Goal: Task Accomplishment & Management: Manage account settings

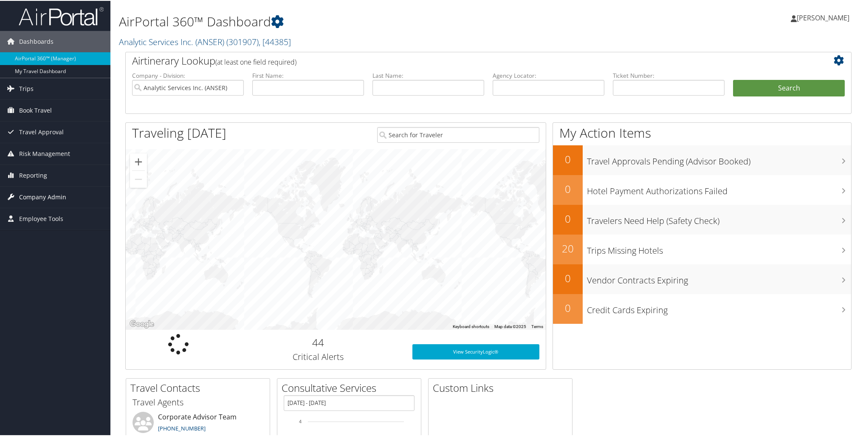
click at [41, 197] on span "Company Admin" at bounding box center [42, 196] width 47 height 21
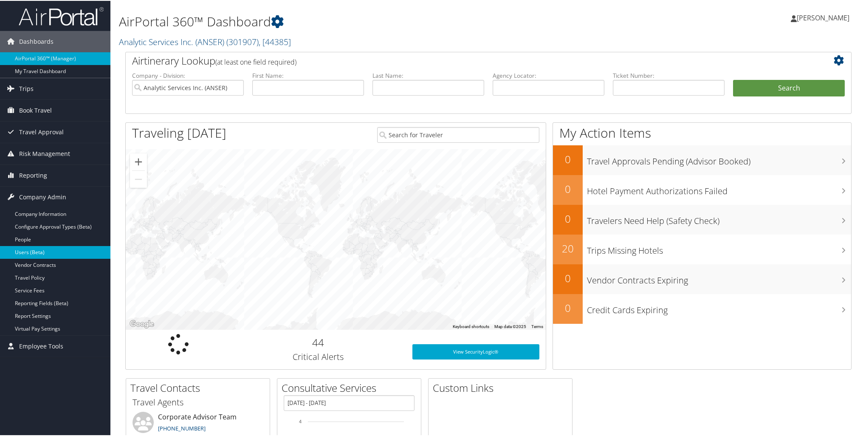
click at [34, 251] on link "Users (Beta)" at bounding box center [55, 251] width 110 height 13
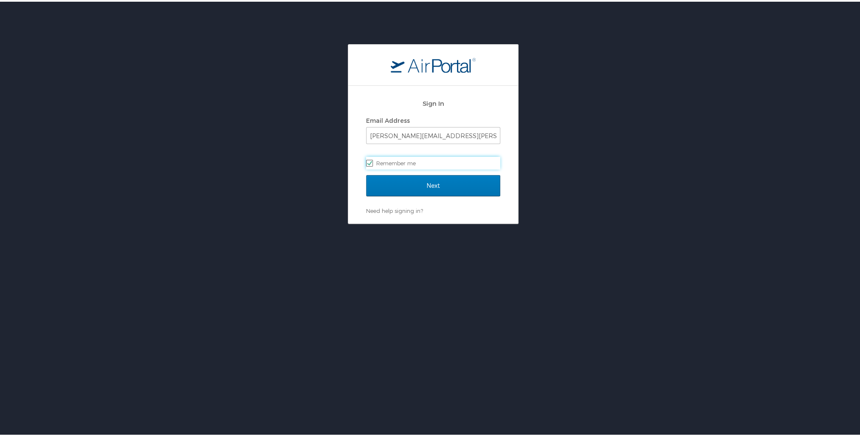
click at [455, 167] on label "Remember me" at bounding box center [433, 161] width 134 height 13
click at [372, 164] on input "Remember me" at bounding box center [369, 161] width 6 height 6
checkbox input "false"
click at [442, 186] on input "Next" at bounding box center [433, 183] width 134 height 21
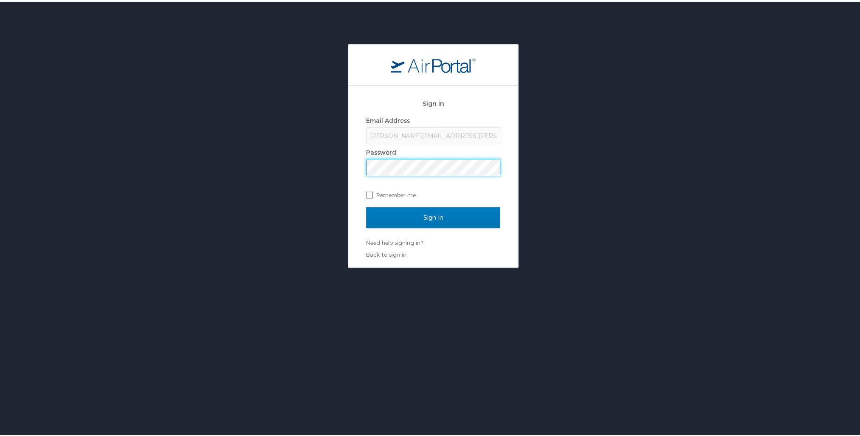
click at [369, 191] on label "Remember me" at bounding box center [433, 193] width 134 height 13
click at [369, 191] on input "Remember me" at bounding box center [369, 193] width 6 height 6
checkbox input "true"
click at [366, 205] on input "Sign In" at bounding box center [433, 215] width 134 height 21
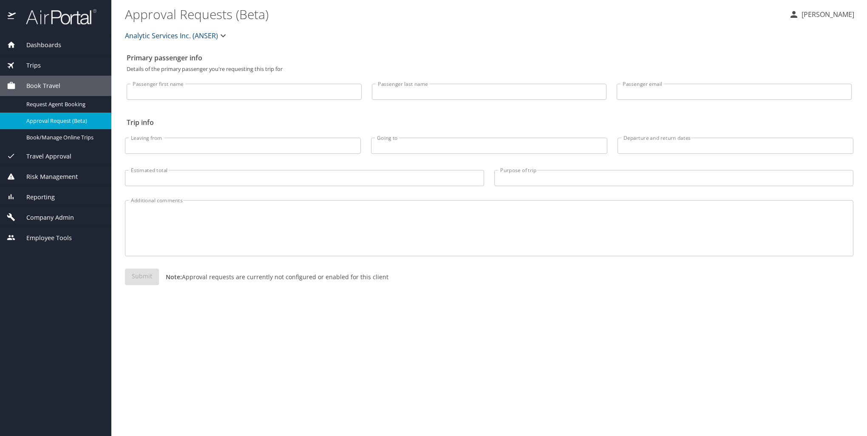
click at [70, 219] on span "Company Admin" at bounding box center [45, 217] width 58 height 9
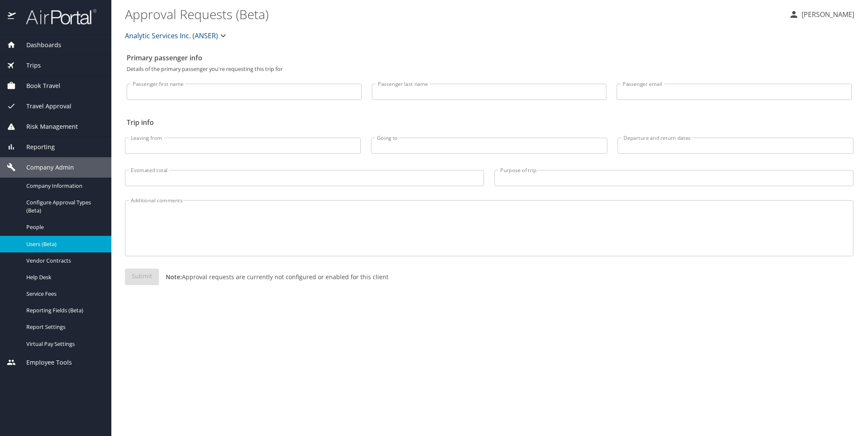
click at [45, 243] on span "Users (Beta)" at bounding box center [63, 244] width 75 height 8
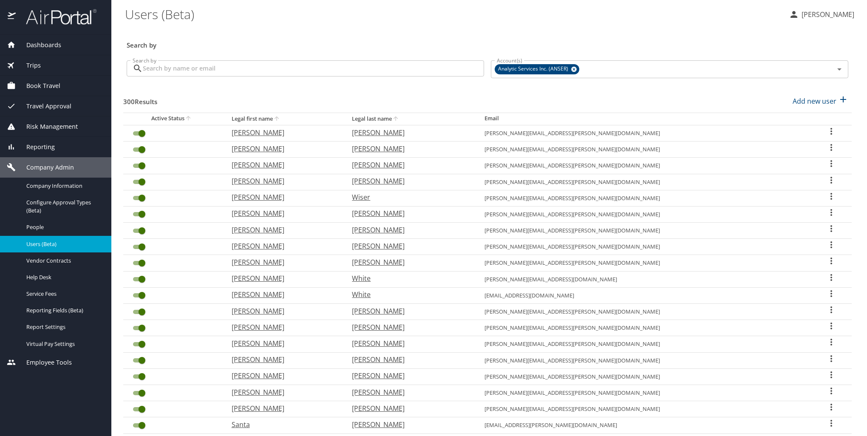
click at [141, 309] on input "User Search Table" at bounding box center [142, 312] width 31 height 10
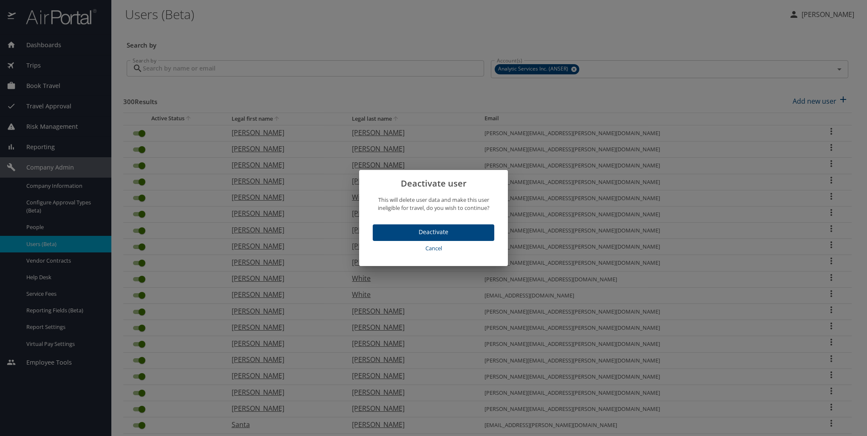
click at [460, 227] on button "Deactivate" at bounding box center [434, 232] width 122 height 17
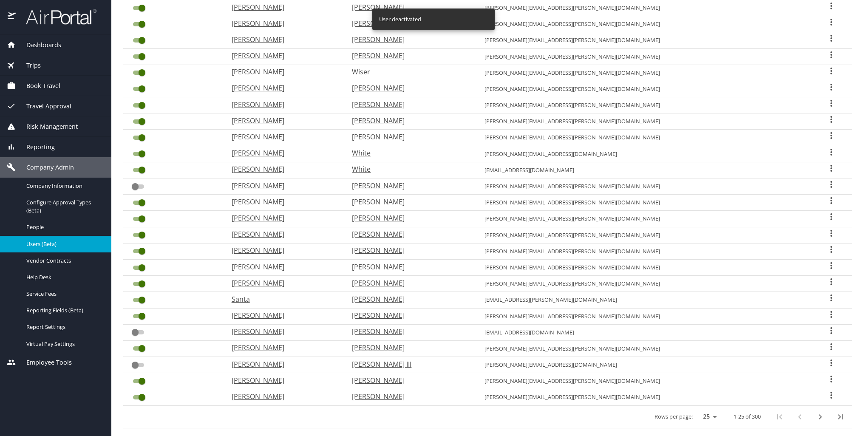
scroll to position [127, 0]
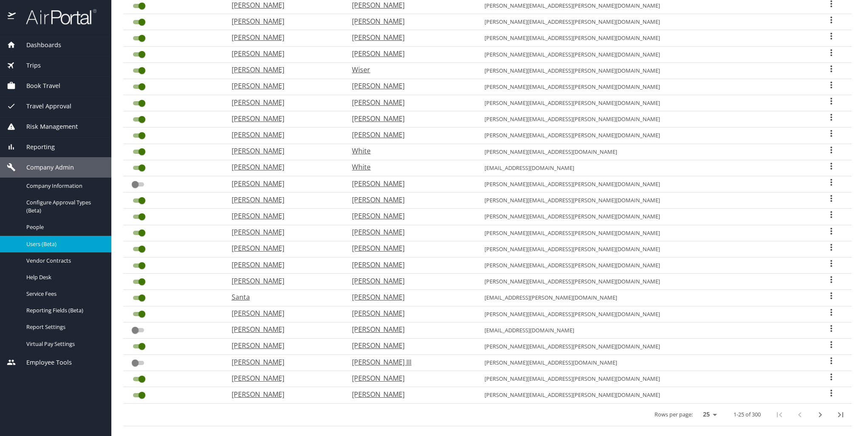
click at [815, 412] on icon "next page" at bounding box center [820, 415] width 10 height 10
checkbox input "true"
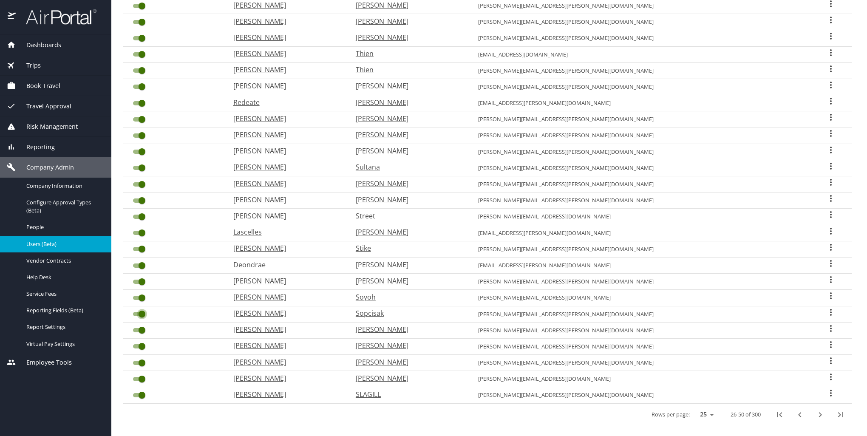
click at [142, 309] on input "User Search Table" at bounding box center [142, 314] width 31 height 10
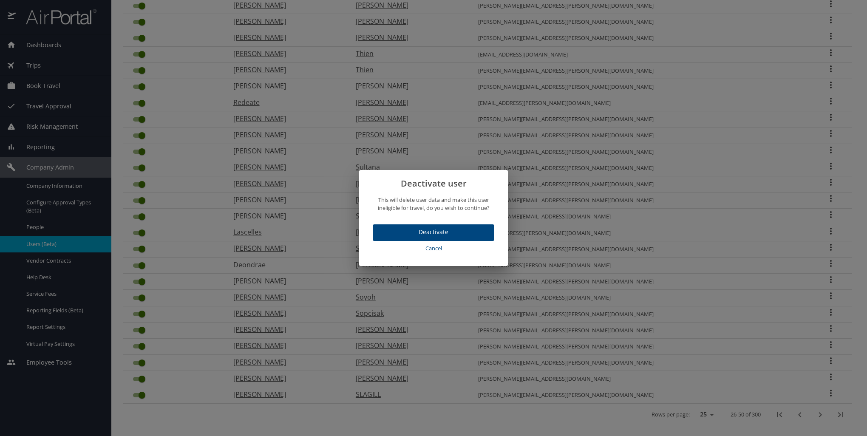
click at [418, 232] on span "Deactivate" at bounding box center [433, 232] width 108 height 11
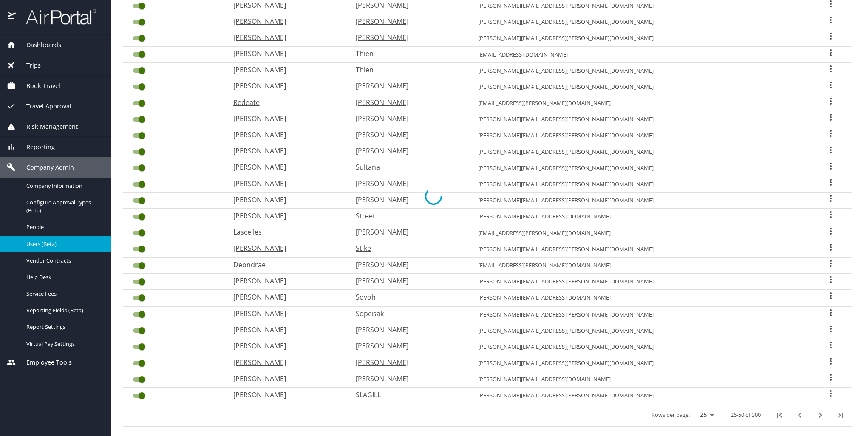
checkbox input "false"
click at [141, 181] on input "User Search Table" at bounding box center [142, 184] width 31 height 10
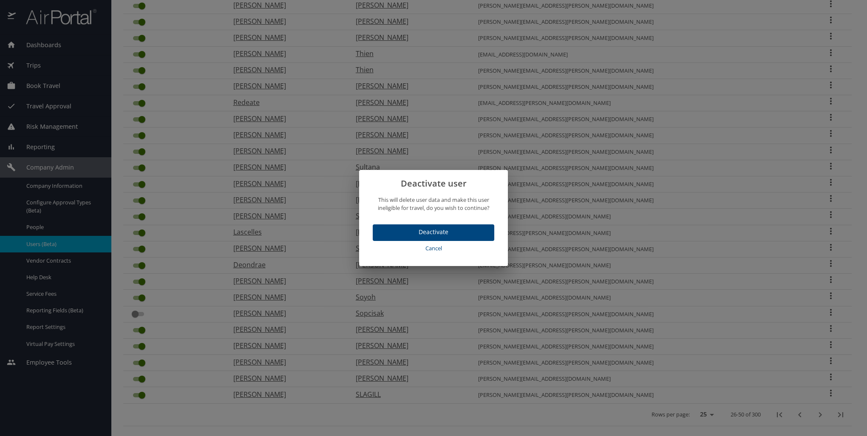
click at [417, 229] on span "Deactivate" at bounding box center [433, 232] width 108 height 11
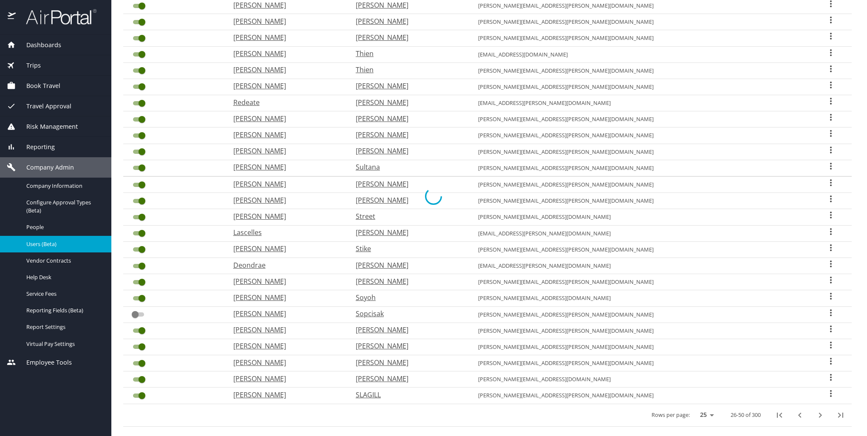
checkbox input "false"
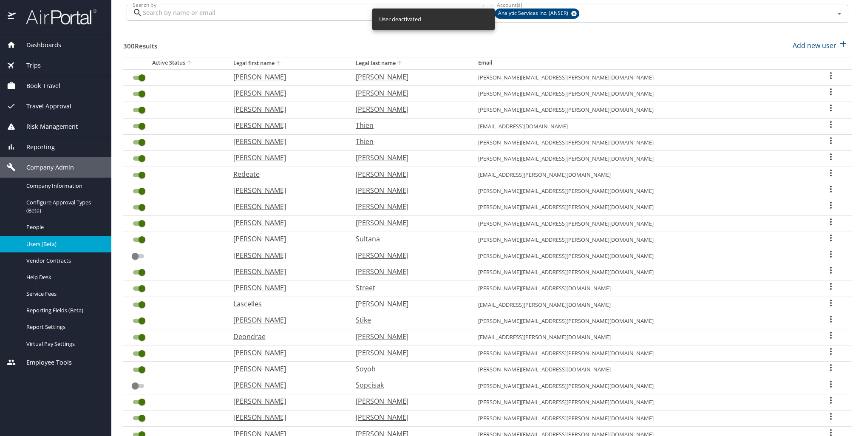
scroll to position [42, 0]
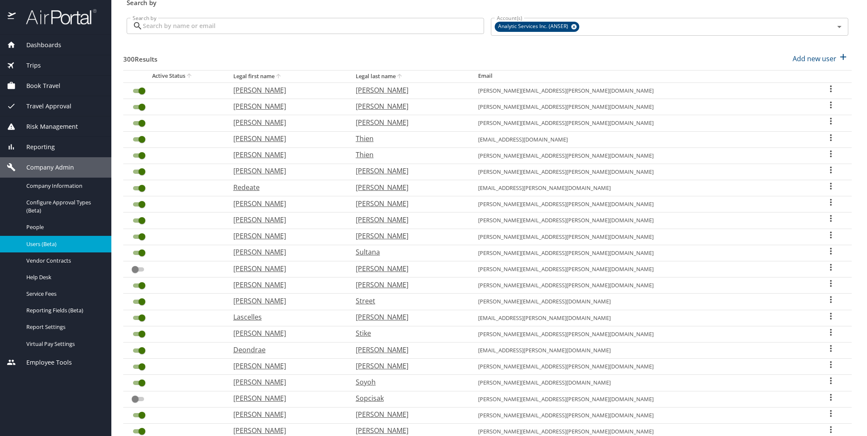
click at [139, 139] on input "User Search Table" at bounding box center [142, 139] width 31 height 10
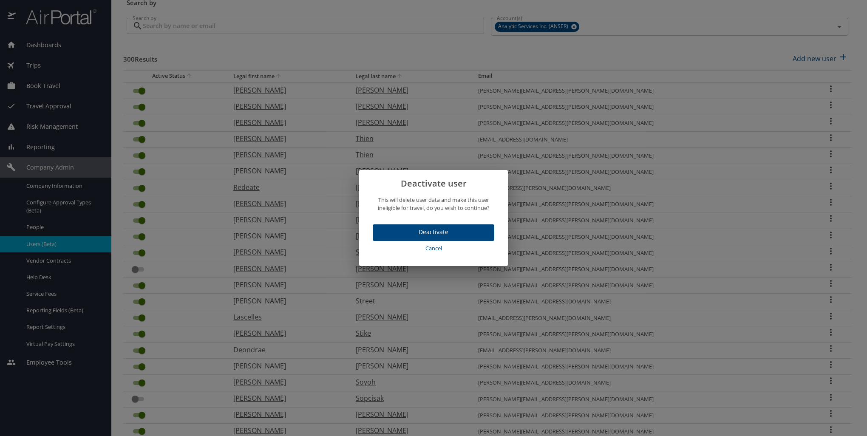
click at [384, 232] on span "Deactivate" at bounding box center [433, 232] width 108 height 11
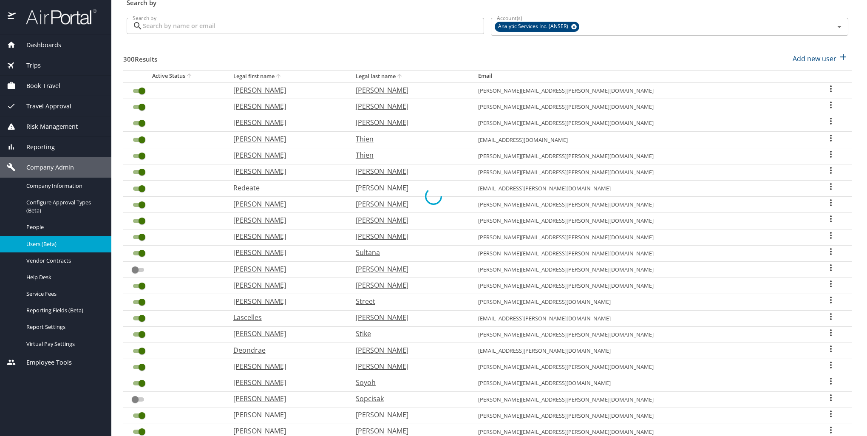
checkbox input "false"
click at [141, 157] on input "User Search Table" at bounding box center [142, 155] width 31 height 10
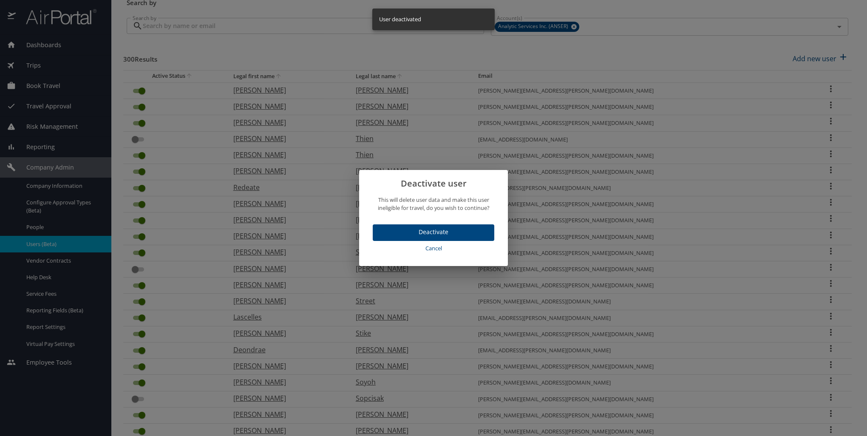
click at [433, 230] on span "Deactivate" at bounding box center [433, 232] width 108 height 11
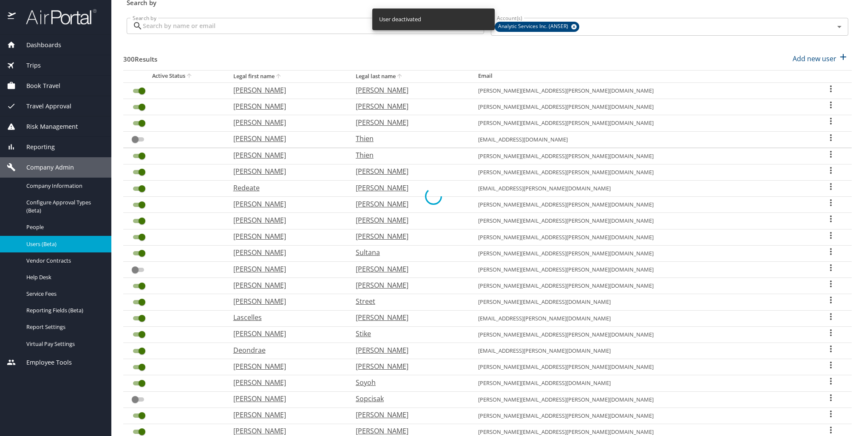
checkbox input "false"
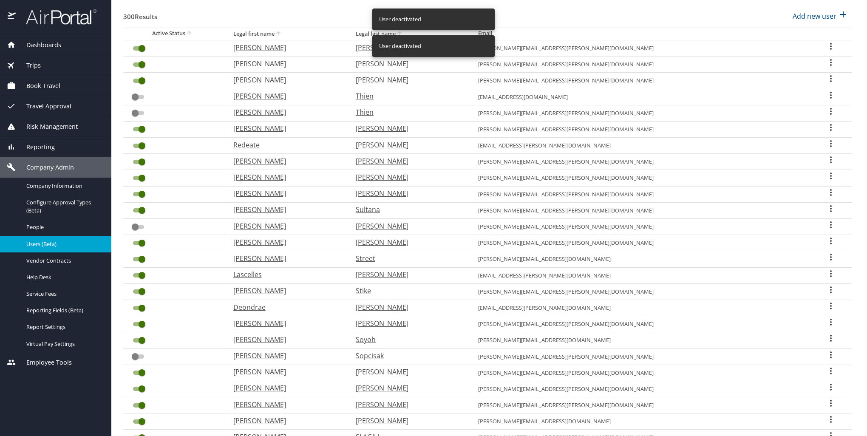
scroll to position [135, 0]
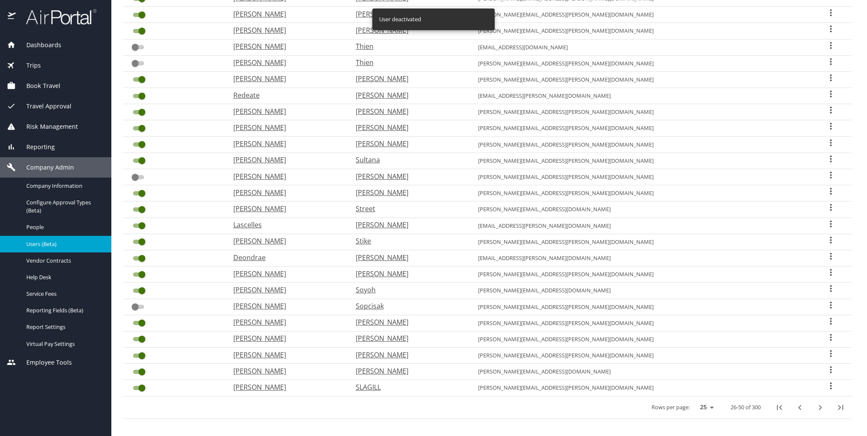
click at [816, 403] on icon "next page" at bounding box center [820, 407] width 10 height 10
checkbox input "true"
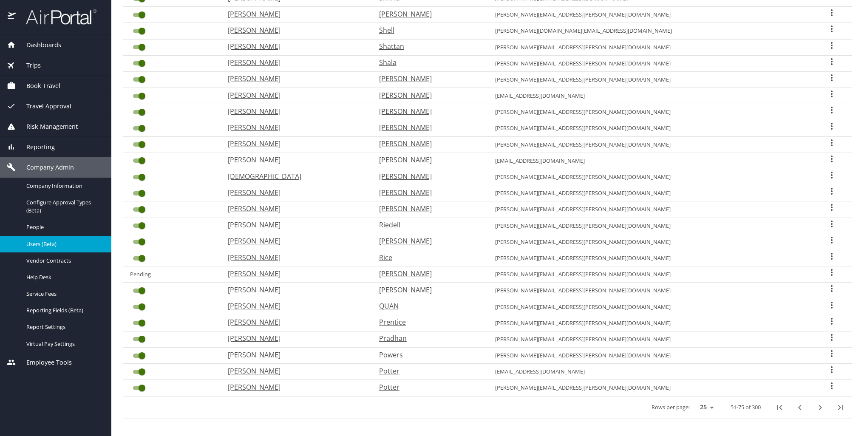
click at [145, 368] on input "User Search Table" at bounding box center [142, 372] width 31 height 10
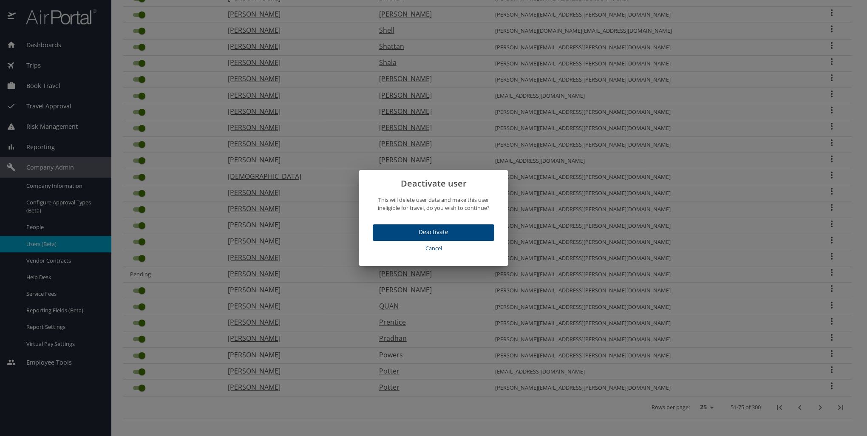
click at [467, 232] on span "Deactivate" at bounding box center [433, 232] width 108 height 11
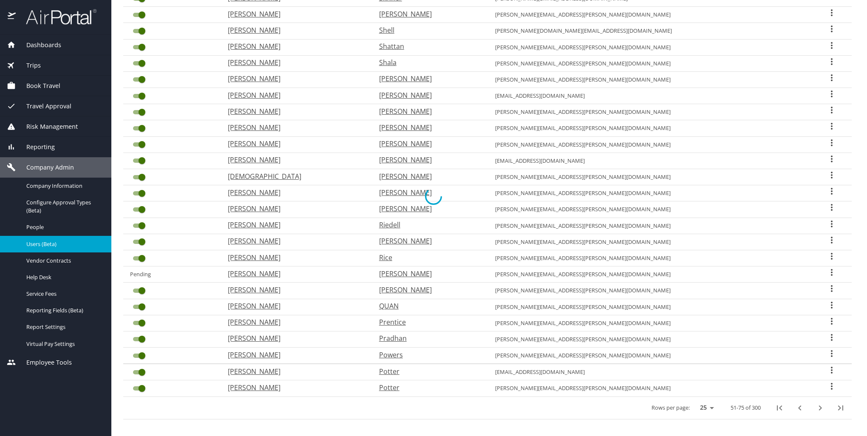
checkbox input "false"
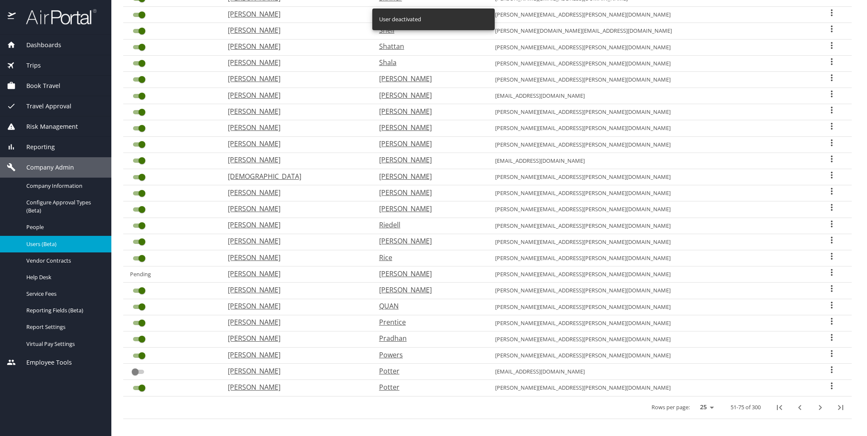
click at [140, 384] on input "User Search Table" at bounding box center [142, 388] width 31 height 10
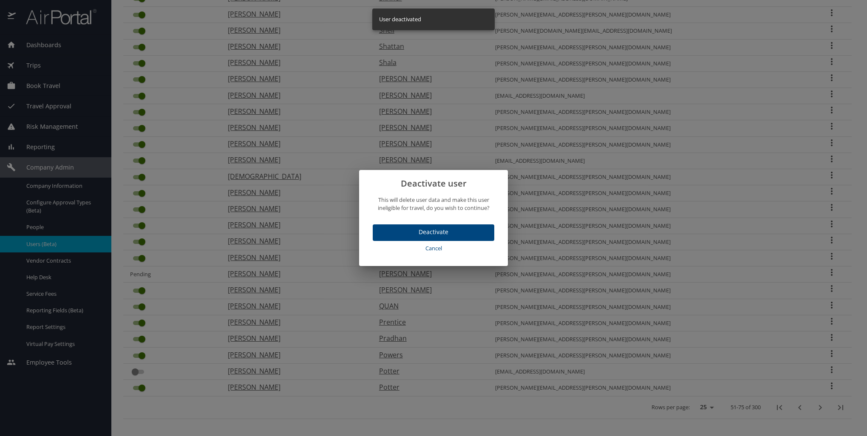
click at [427, 226] on button "Deactivate" at bounding box center [434, 232] width 122 height 17
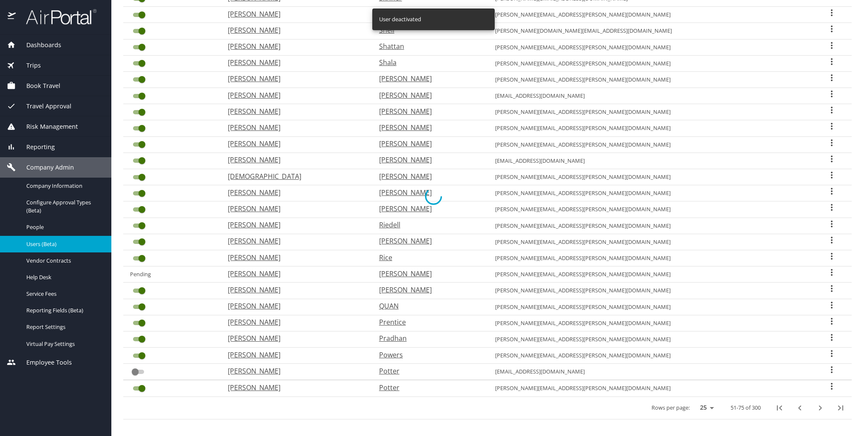
checkbox input "false"
click at [815, 405] on icon "next page" at bounding box center [820, 407] width 10 height 10
checkbox input "true"
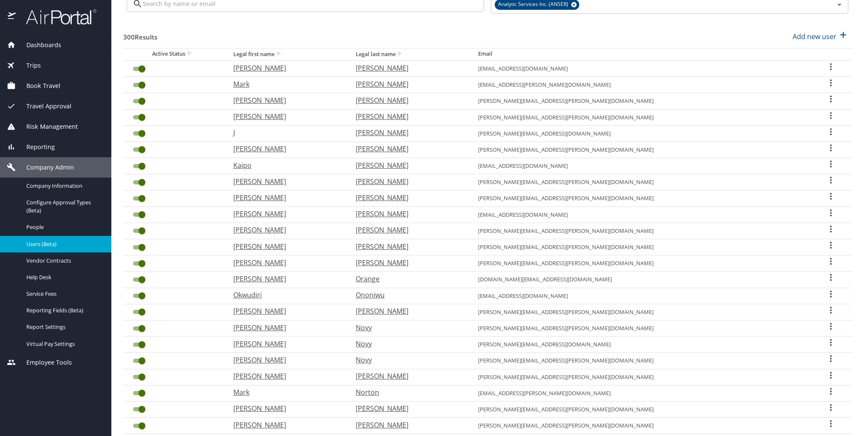
scroll to position [50, 0]
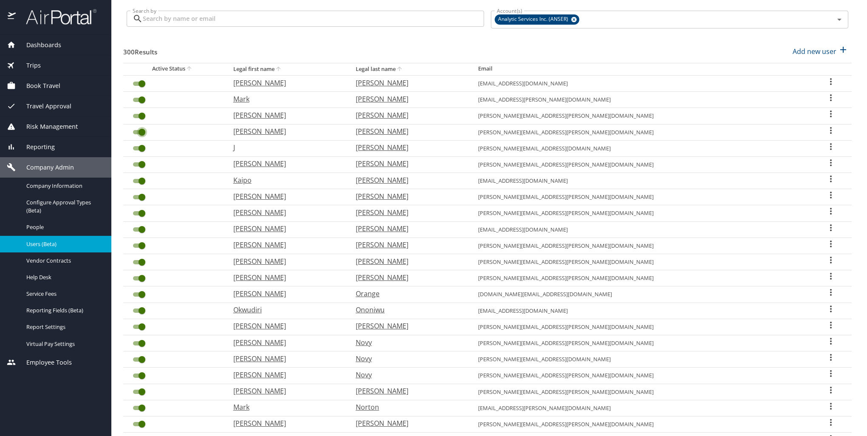
click at [141, 132] on input "User Search Table" at bounding box center [142, 132] width 31 height 10
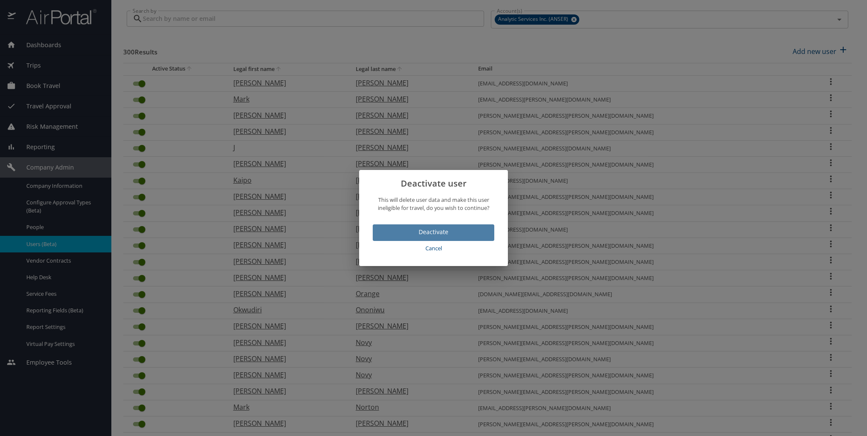
click at [414, 230] on span "Deactivate" at bounding box center [433, 232] width 108 height 11
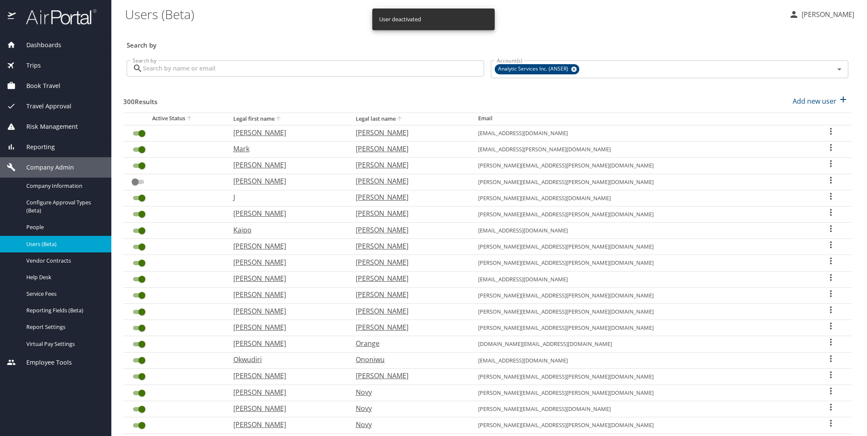
scroll to position [135, 0]
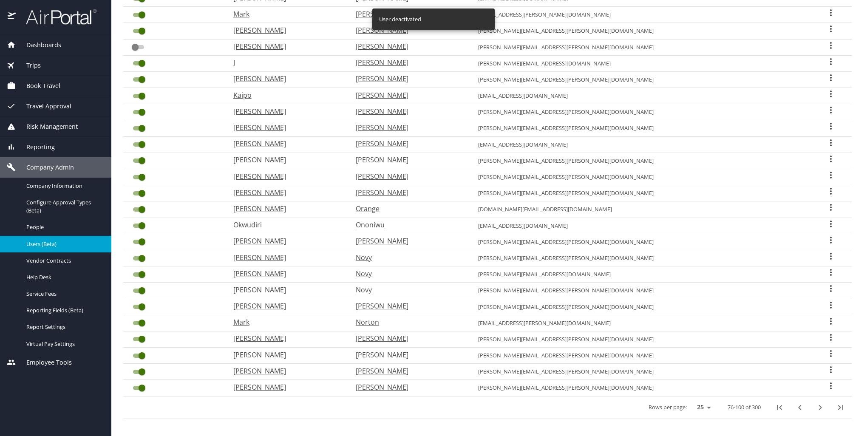
click at [815, 404] on icon "next page" at bounding box center [820, 407] width 10 height 10
checkbox input "true"
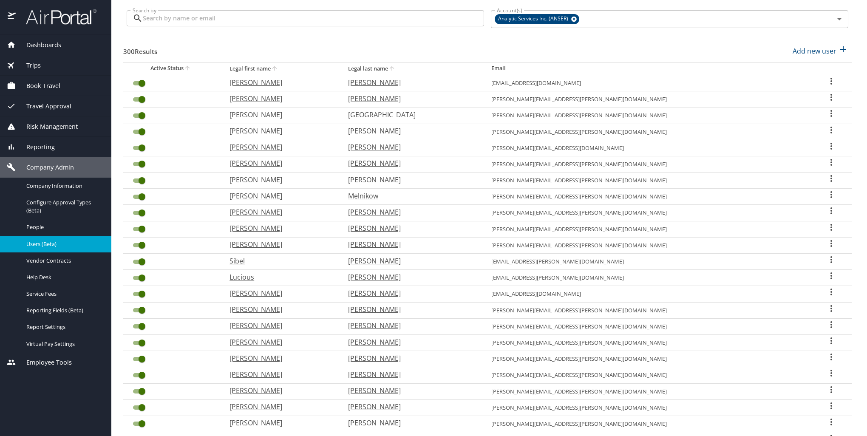
scroll to position [50, 0]
click at [142, 274] on input "User Search Table" at bounding box center [142, 278] width 31 height 10
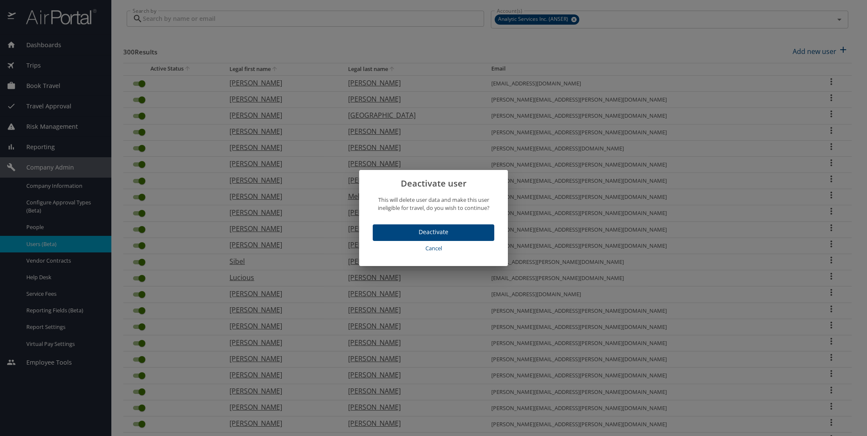
click at [481, 233] on span "Deactivate" at bounding box center [433, 232] width 108 height 11
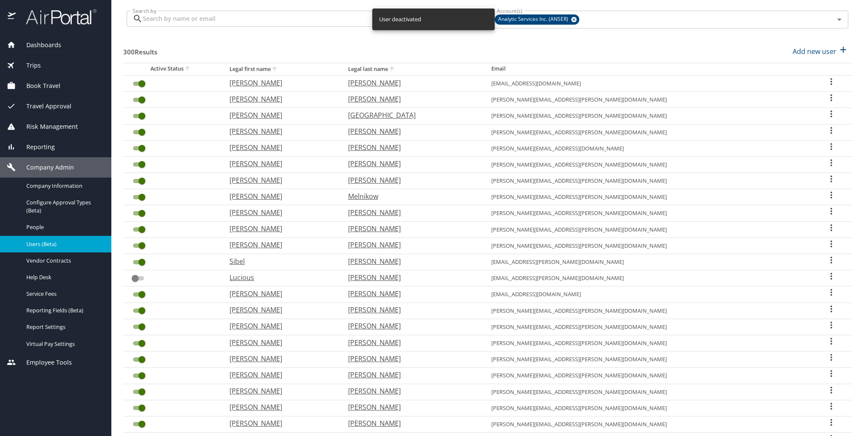
checkbox input "false"
click at [143, 243] on input "User Search Table" at bounding box center [142, 245] width 31 height 10
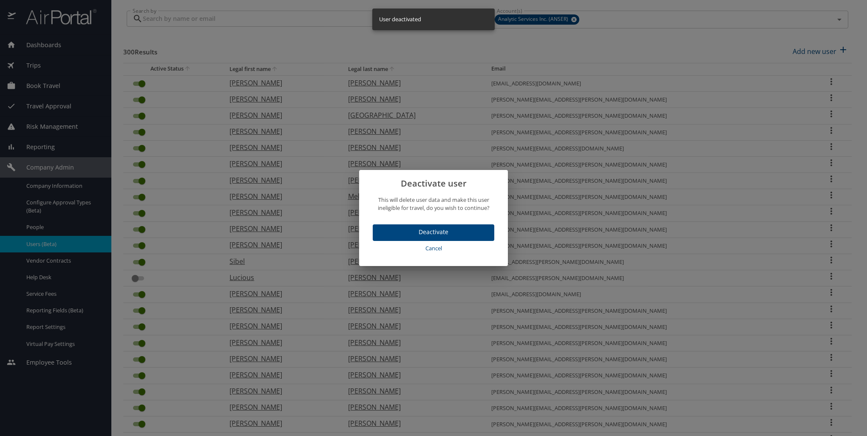
click at [384, 230] on span "Deactivate" at bounding box center [433, 232] width 108 height 11
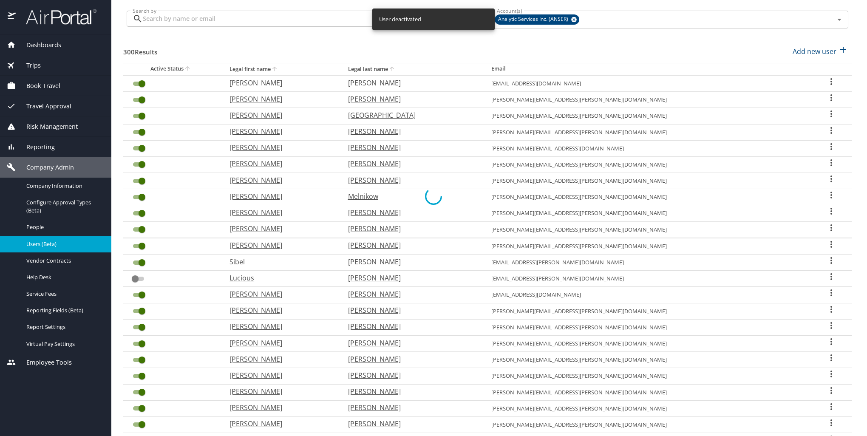
checkbox input "false"
click at [142, 163] on input "User Search Table" at bounding box center [142, 164] width 31 height 10
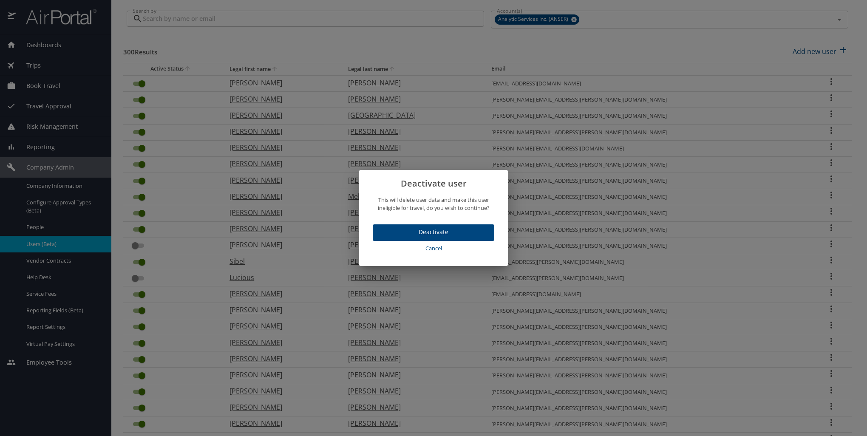
click at [395, 227] on button "Deactivate" at bounding box center [434, 232] width 122 height 17
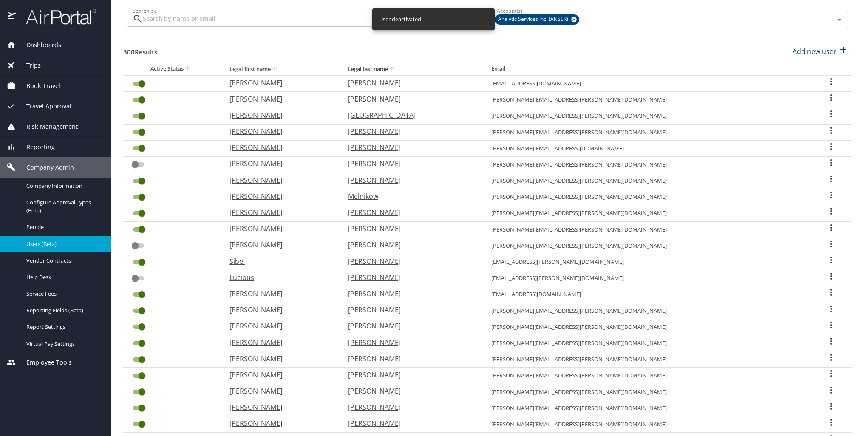
scroll to position [135, 0]
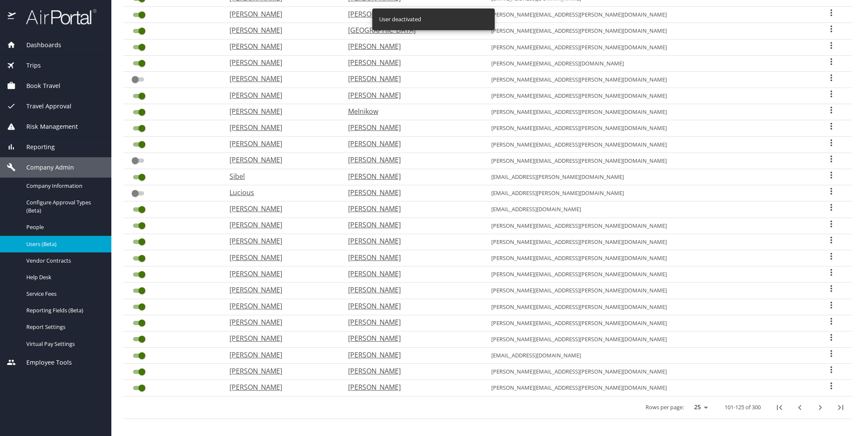
click at [819, 405] on icon "next page" at bounding box center [820, 407] width 3 height 5
checkbox input "true"
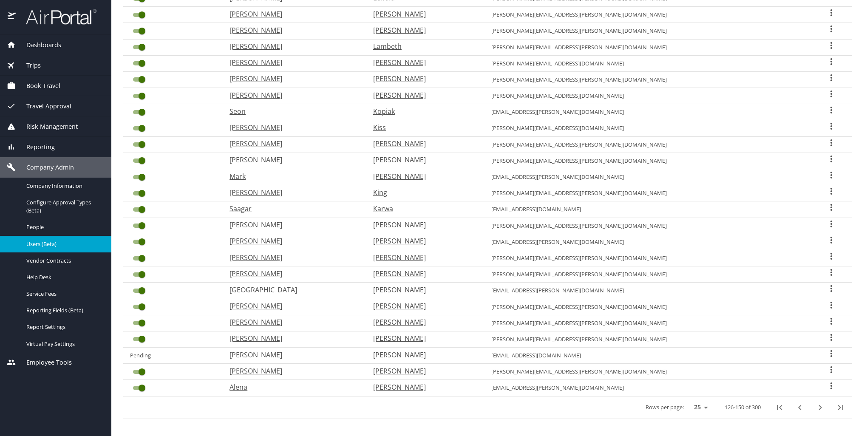
click at [815, 404] on icon "next page" at bounding box center [820, 407] width 10 height 10
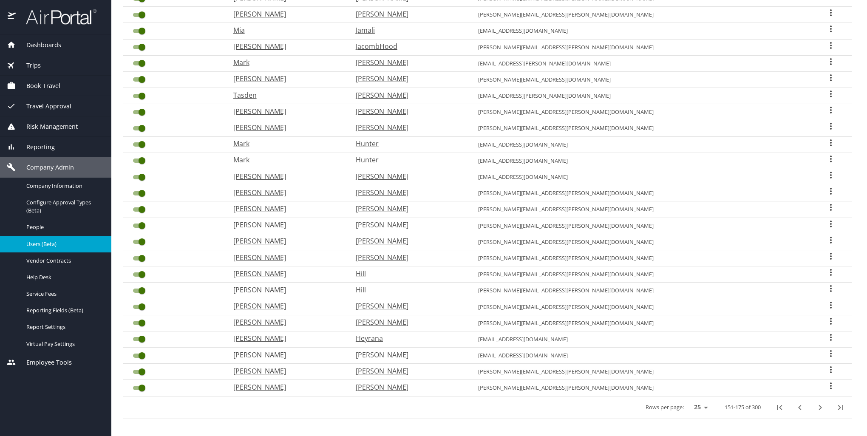
click at [140, 286] on input "User Search Table" at bounding box center [142, 291] width 31 height 10
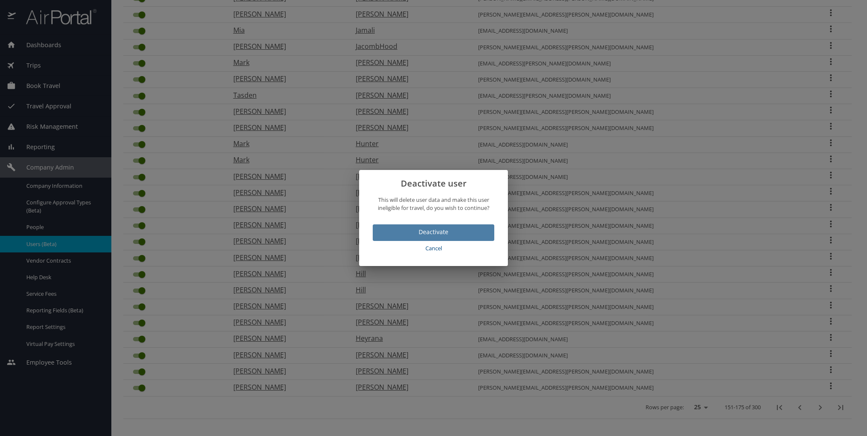
click at [446, 232] on span "Deactivate" at bounding box center [433, 232] width 108 height 11
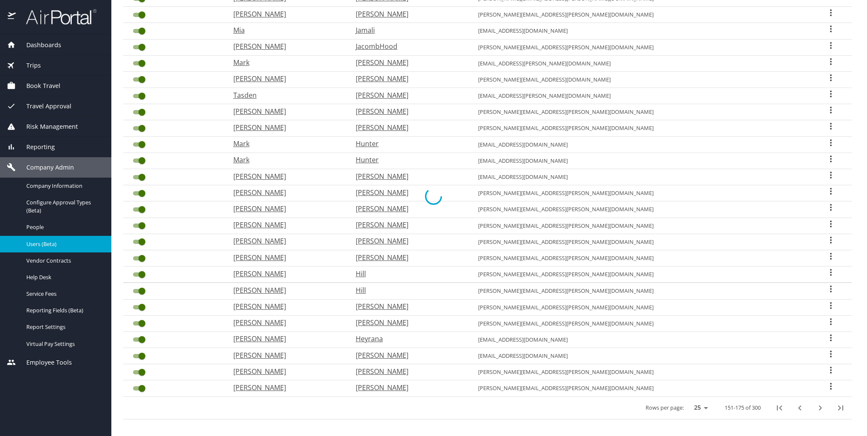
checkbox input "false"
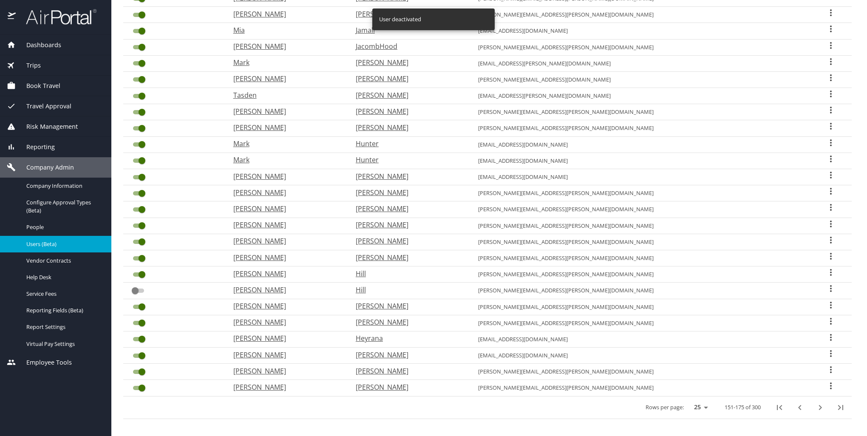
click at [144, 92] on input "User Search Table" at bounding box center [142, 96] width 31 height 10
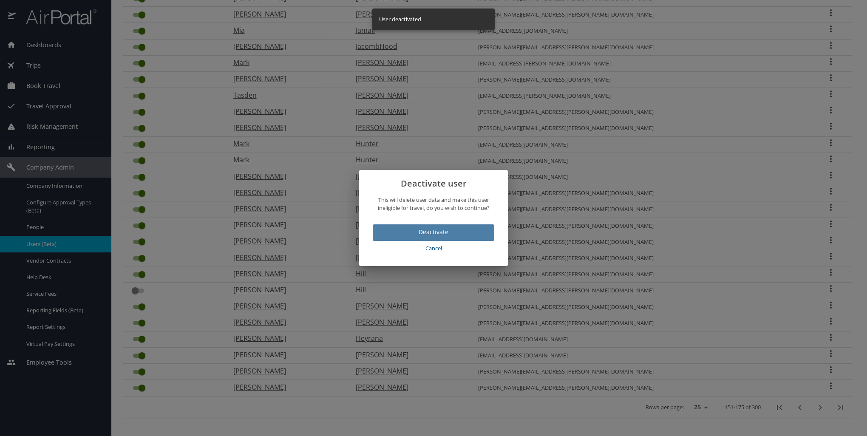
click at [407, 231] on span "Deactivate" at bounding box center [433, 232] width 108 height 11
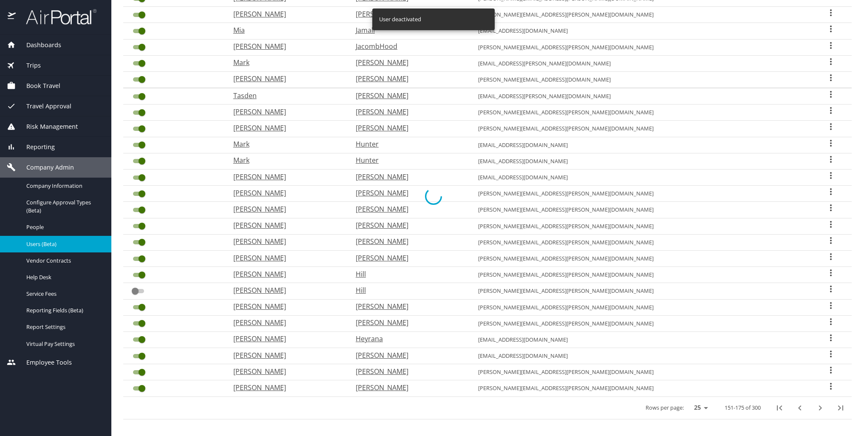
checkbox input "false"
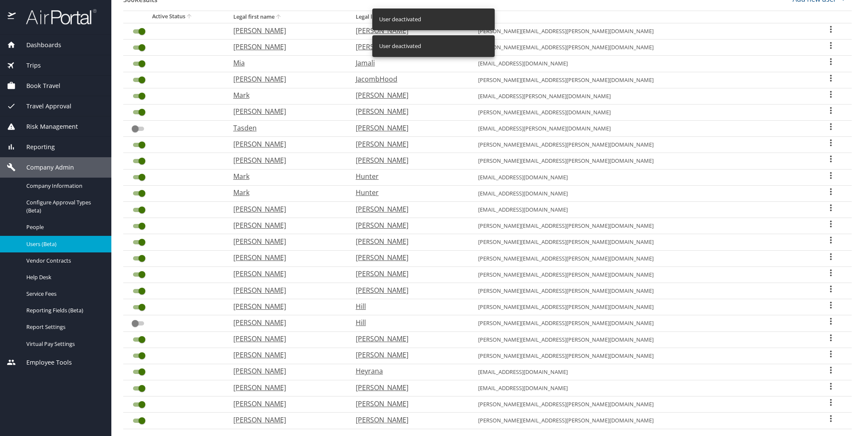
scroll to position [50, 0]
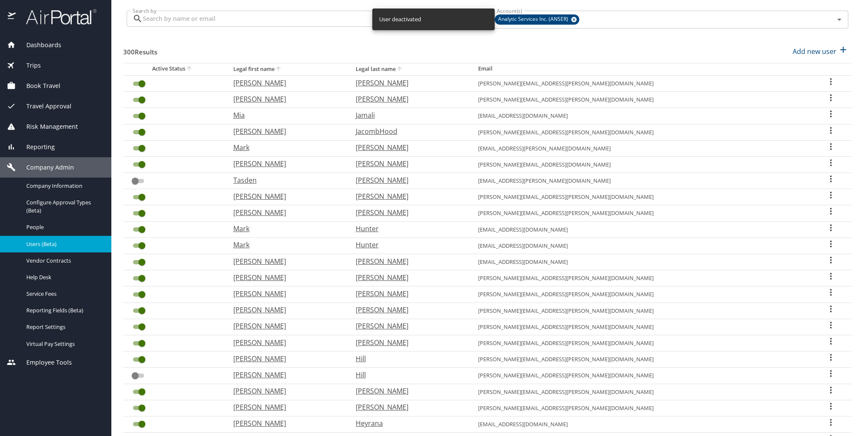
click at [142, 148] on input "User Search Table" at bounding box center [142, 148] width 31 height 10
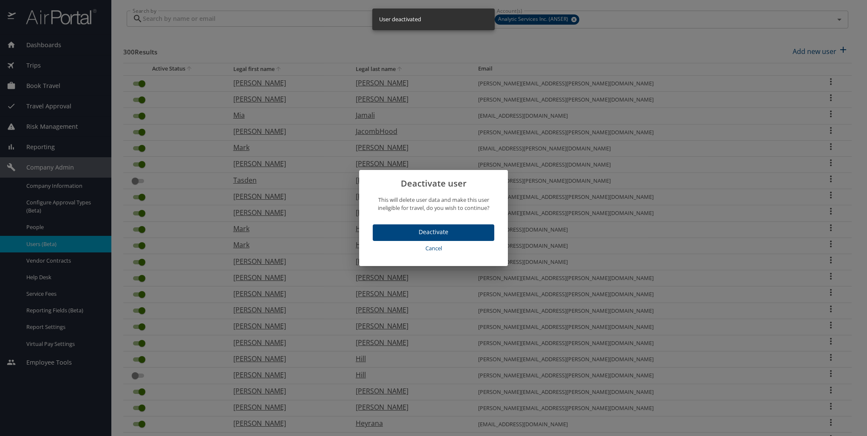
click at [375, 232] on button "Deactivate" at bounding box center [434, 232] width 122 height 17
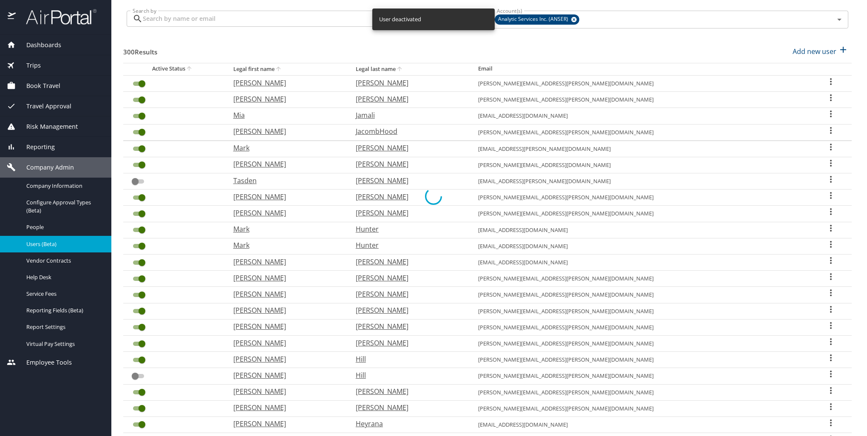
checkbox input "false"
click at [139, 113] on input "User Search Table" at bounding box center [142, 116] width 31 height 10
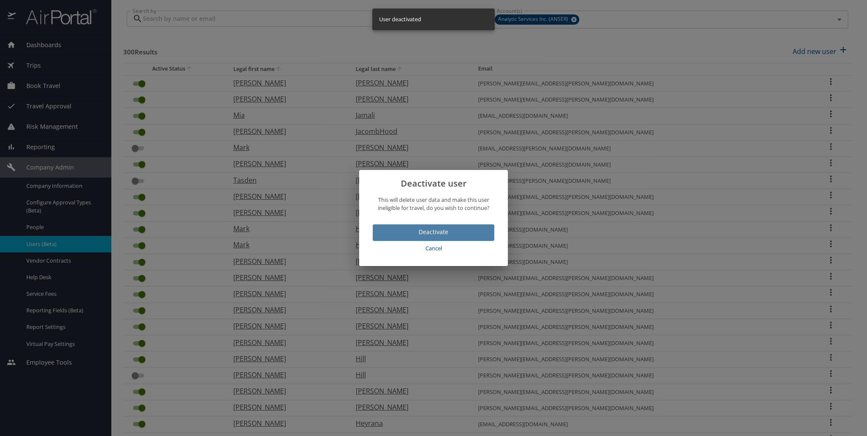
click at [438, 233] on span "Deactivate" at bounding box center [433, 232] width 108 height 11
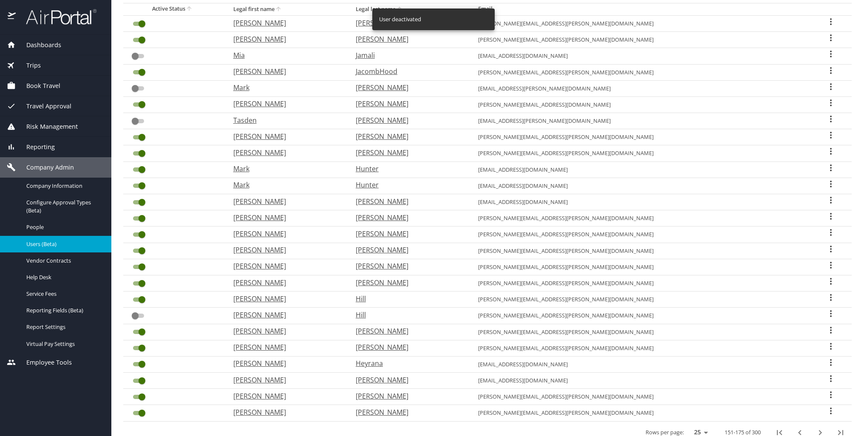
scroll to position [135, 0]
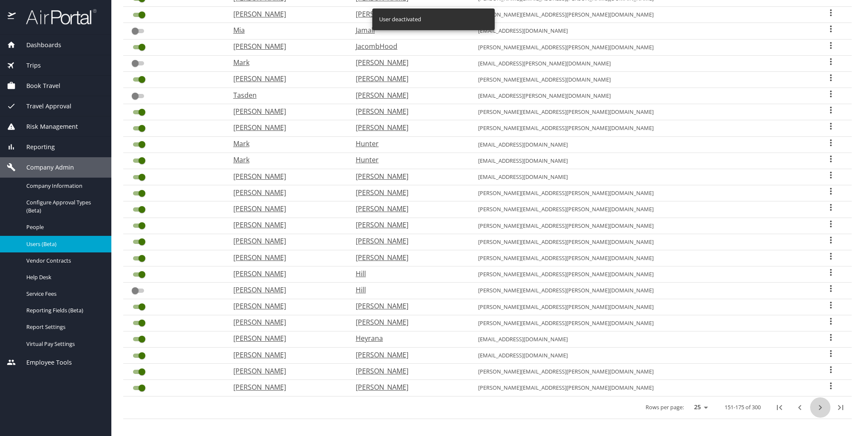
click at [815, 405] on icon "next page" at bounding box center [820, 407] width 10 height 10
checkbox input "true"
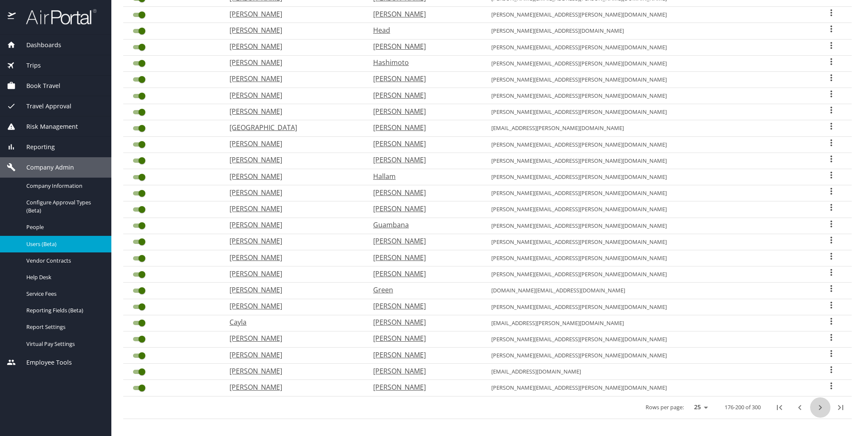
click at [816, 404] on icon "next page" at bounding box center [820, 407] width 10 height 10
checkbox input "false"
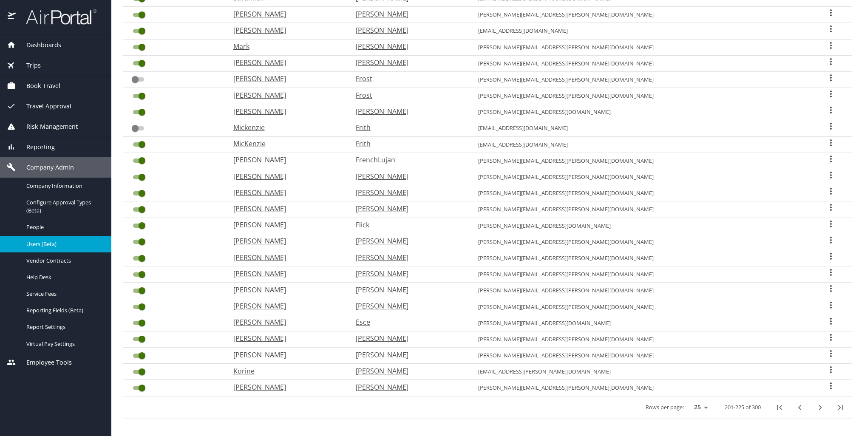
click at [139, 383] on input "User Search Table" at bounding box center [142, 388] width 31 height 10
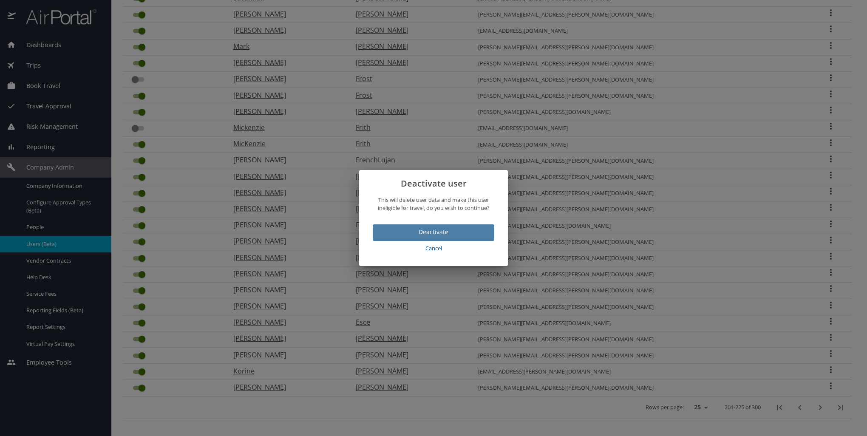
click at [441, 235] on span "Deactivate" at bounding box center [433, 232] width 108 height 11
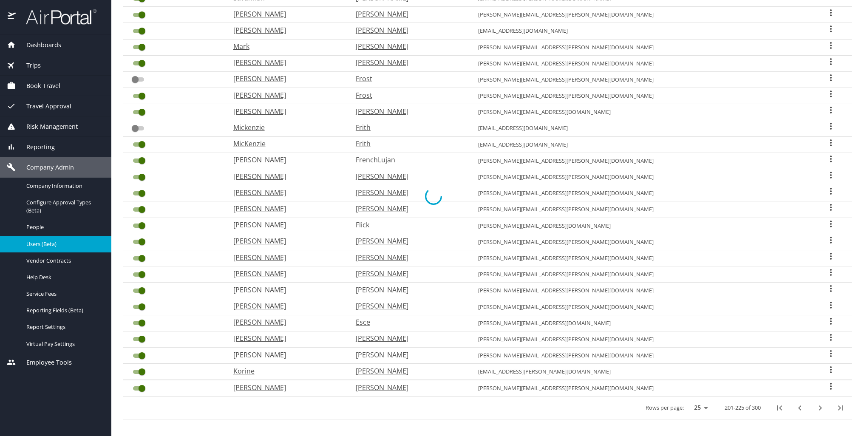
checkbox input "false"
click at [144, 303] on input "User Search Table" at bounding box center [142, 307] width 31 height 10
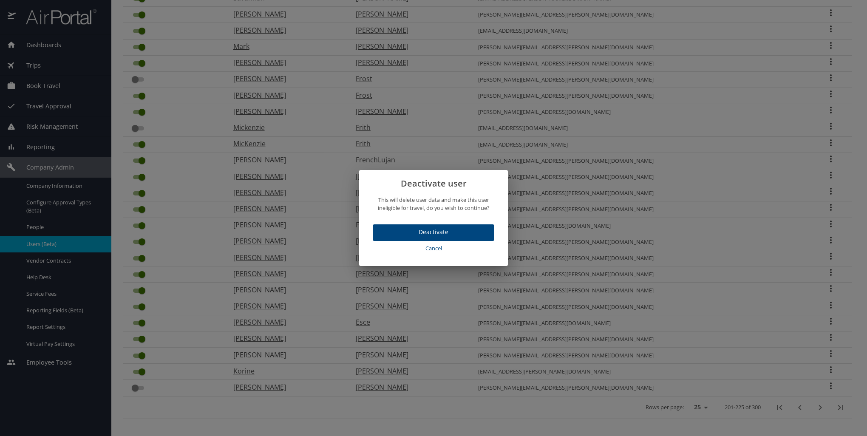
click at [420, 235] on span "Deactivate" at bounding box center [433, 232] width 108 height 11
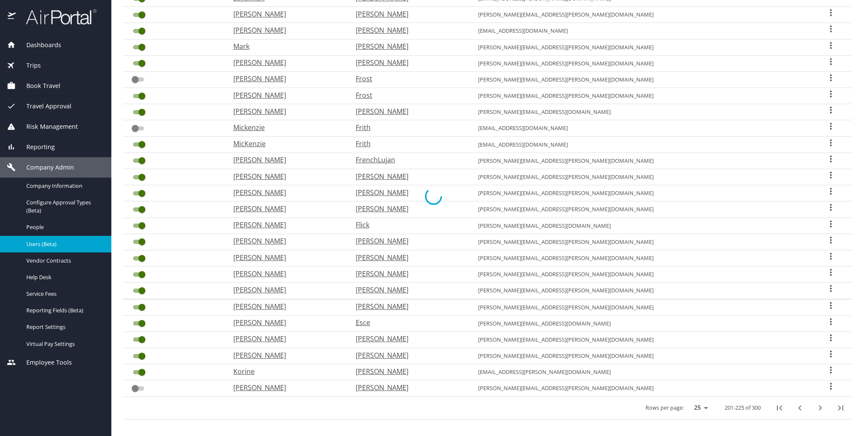
checkbox input "false"
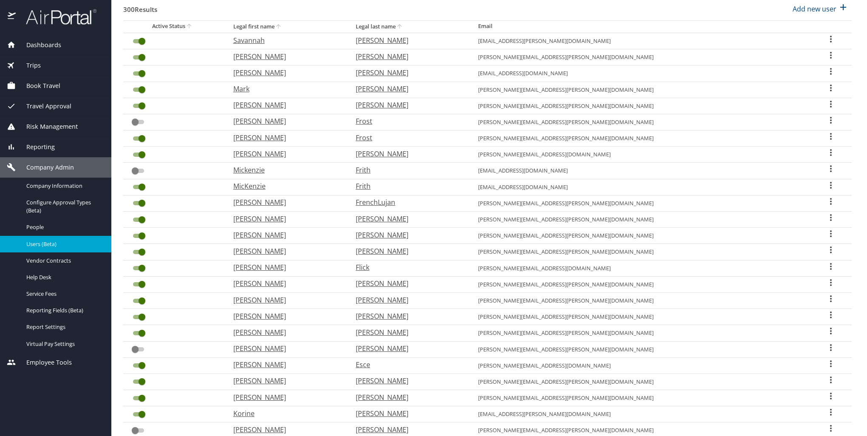
scroll to position [50, 0]
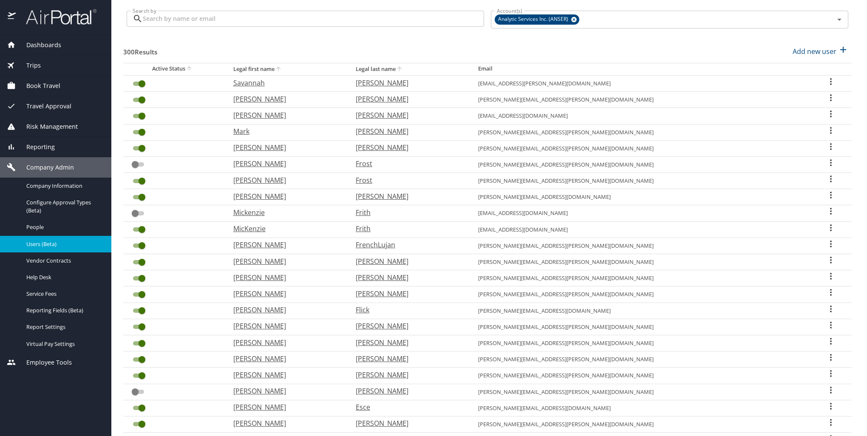
click at [144, 243] on input "User Search Table" at bounding box center [142, 245] width 31 height 10
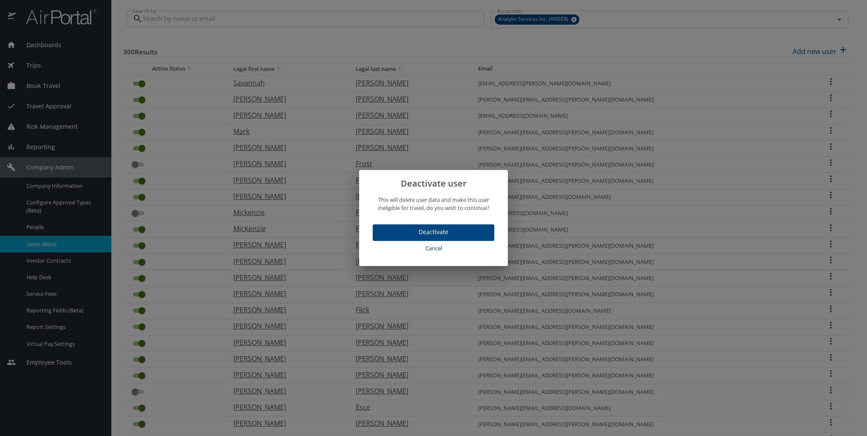
click at [381, 230] on span "Deactivate" at bounding box center [433, 232] width 108 height 11
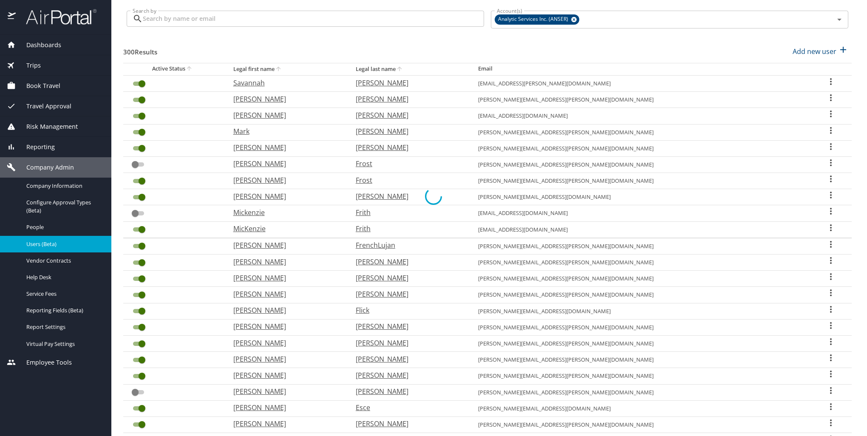
checkbox input "false"
click at [144, 88] on input "User Search Table" at bounding box center [142, 84] width 31 height 10
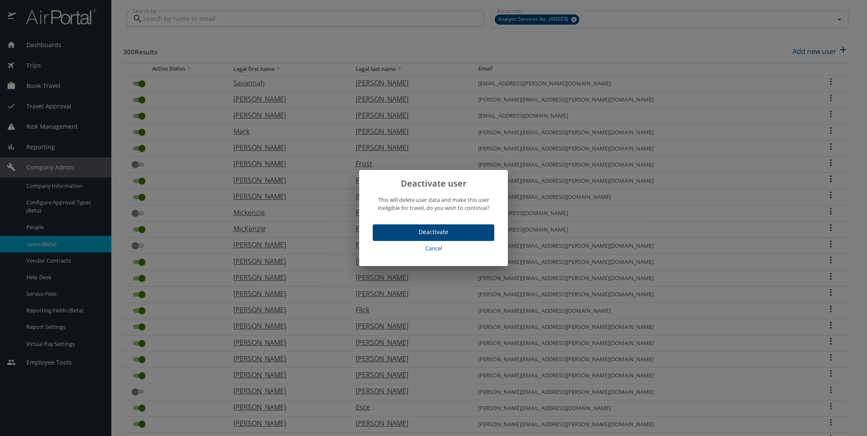
click at [443, 250] on span "Cancel" at bounding box center [433, 248] width 115 height 10
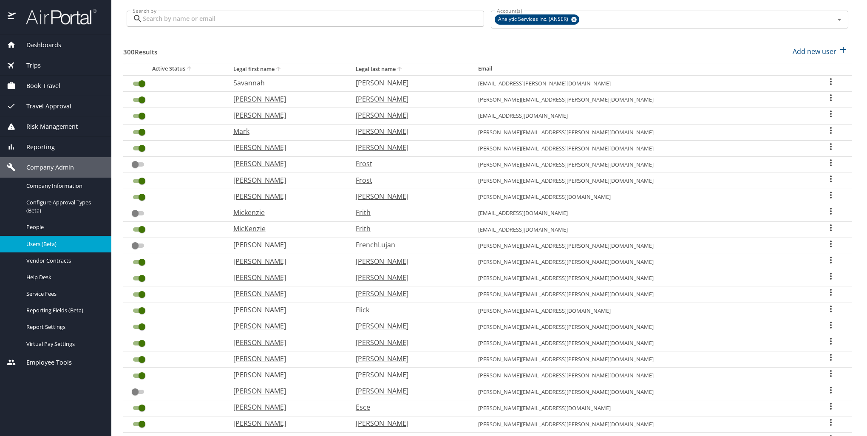
click at [142, 83] on input "User Search Table" at bounding box center [142, 84] width 31 height 10
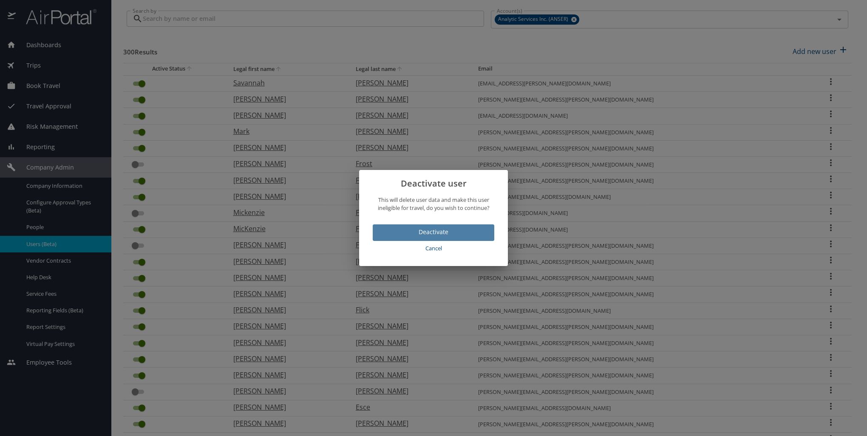
click at [417, 227] on span "Deactivate" at bounding box center [433, 232] width 108 height 11
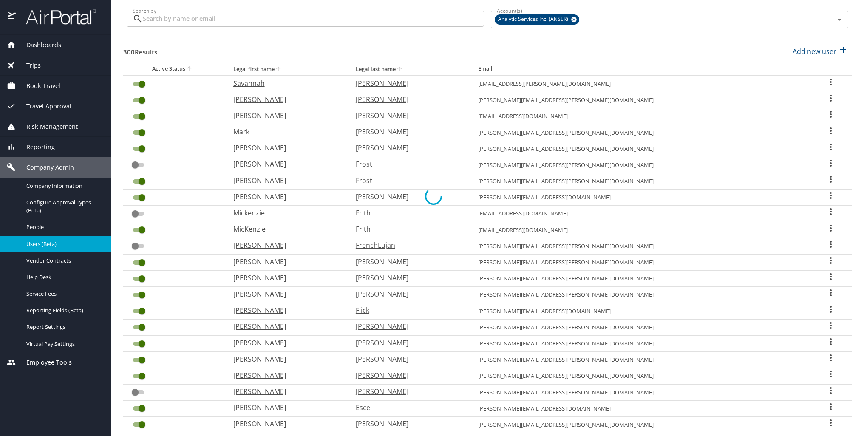
checkbox input "false"
click at [141, 275] on input "User Search Table" at bounding box center [142, 278] width 31 height 10
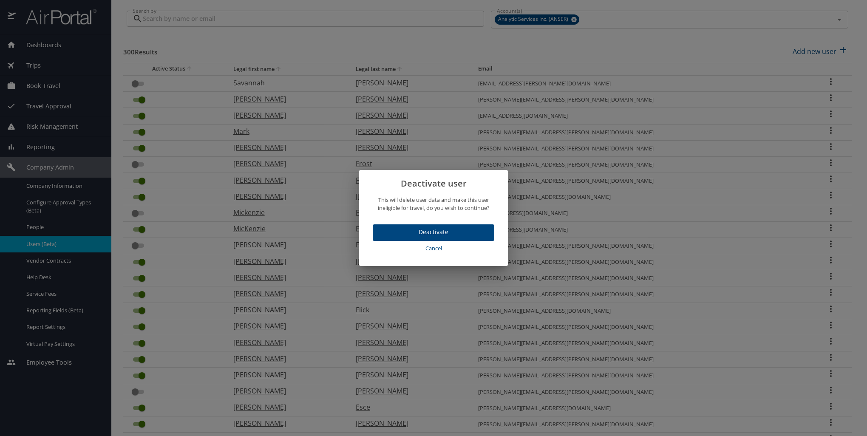
click at [424, 232] on span "Deactivate" at bounding box center [433, 232] width 108 height 11
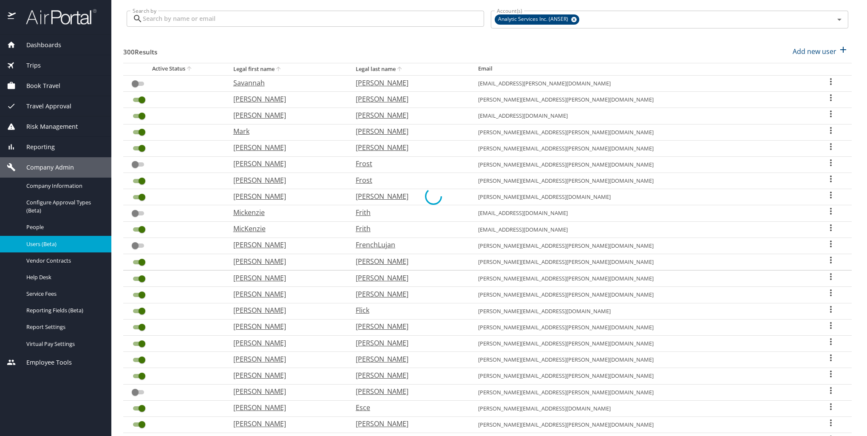
checkbox input "false"
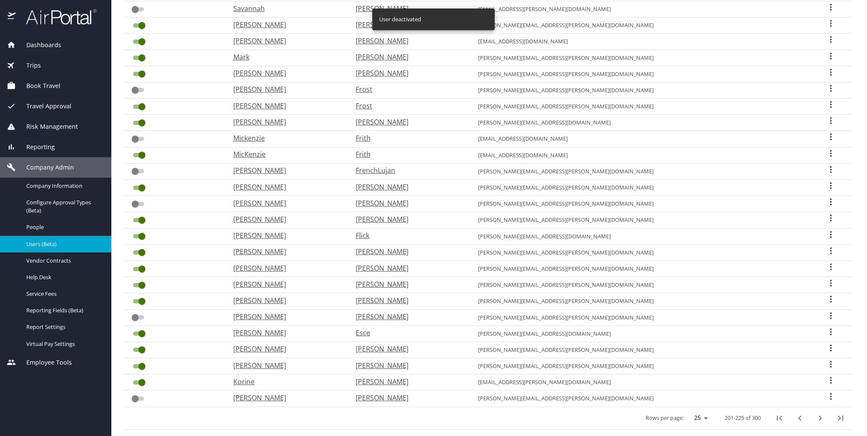
scroll to position [135, 0]
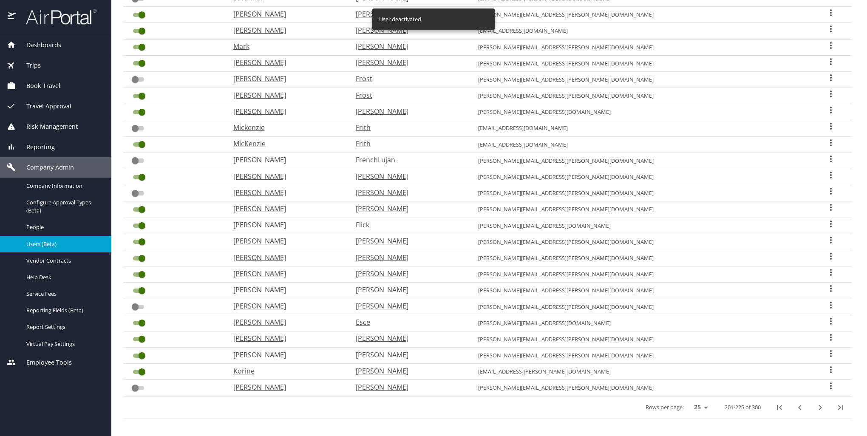
click at [815, 405] on icon "next page" at bounding box center [820, 407] width 10 height 10
checkbox input "true"
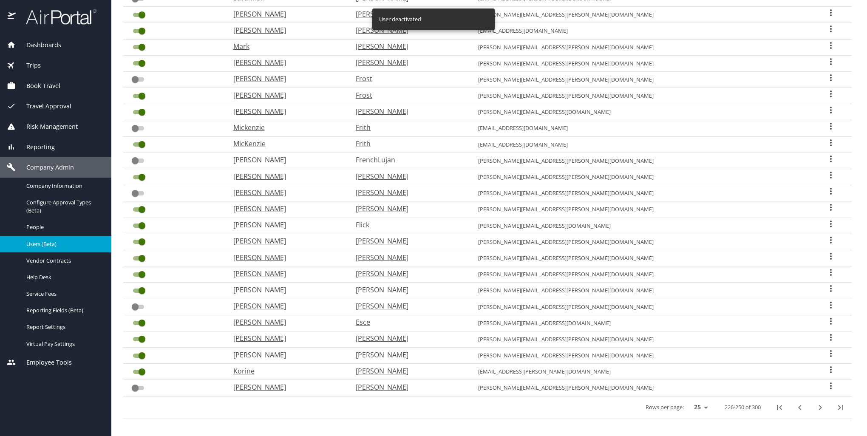
checkbox input "true"
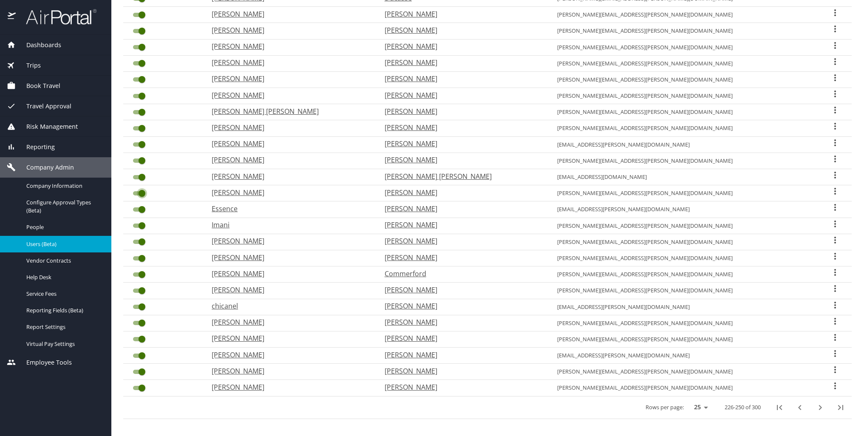
click at [142, 192] on input "User Search Table" at bounding box center [142, 193] width 31 height 10
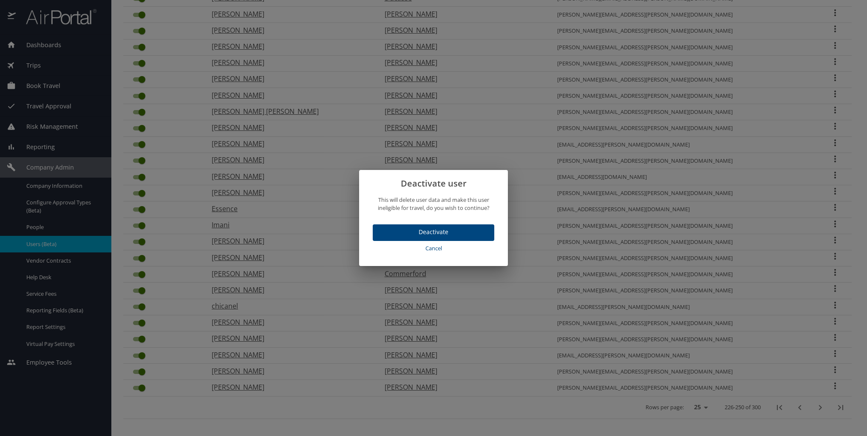
click at [418, 231] on span "Deactivate" at bounding box center [433, 232] width 108 height 11
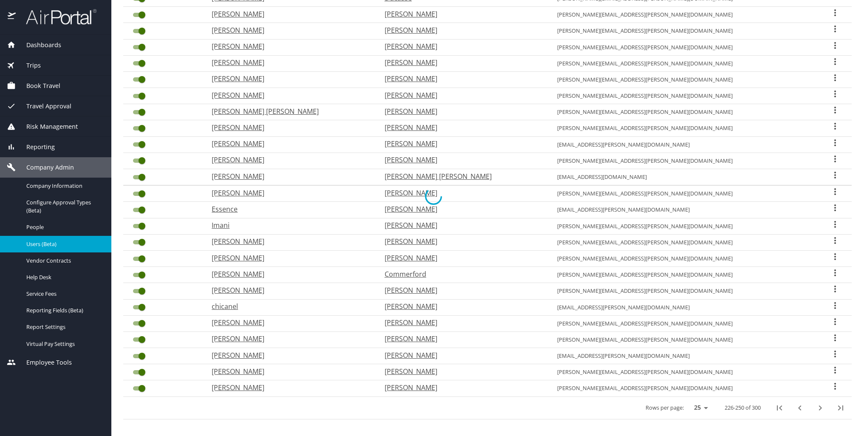
checkbox input "false"
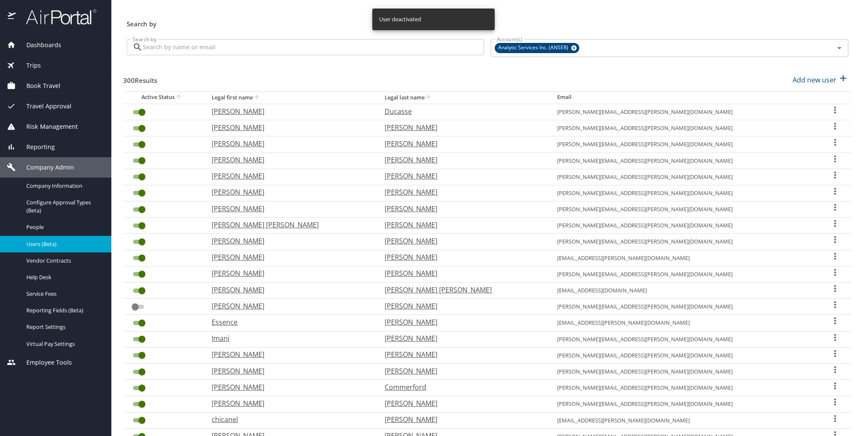
scroll to position [7, 0]
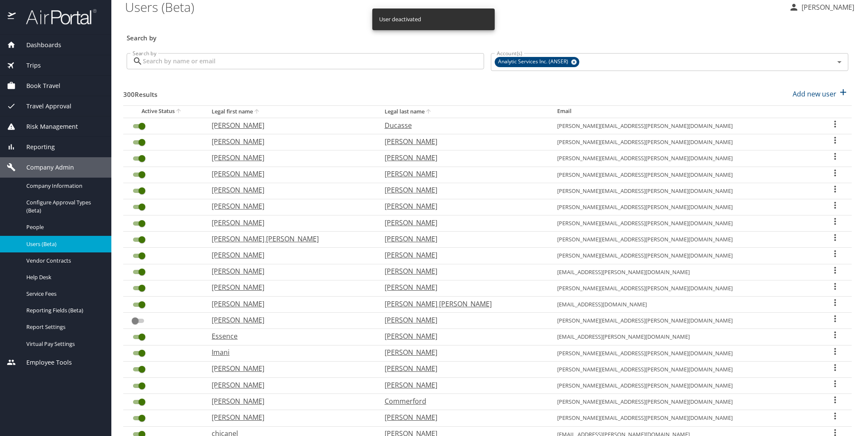
click at [140, 190] on input "User Search Table" at bounding box center [142, 191] width 31 height 10
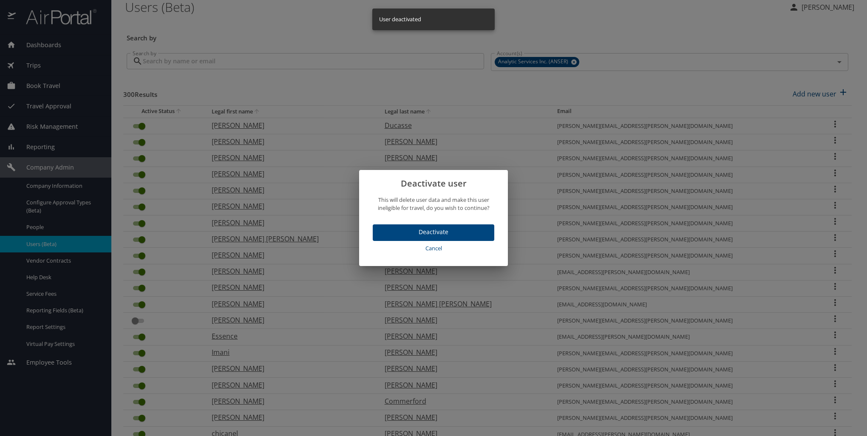
click at [414, 235] on span "Deactivate" at bounding box center [433, 232] width 108 height 11
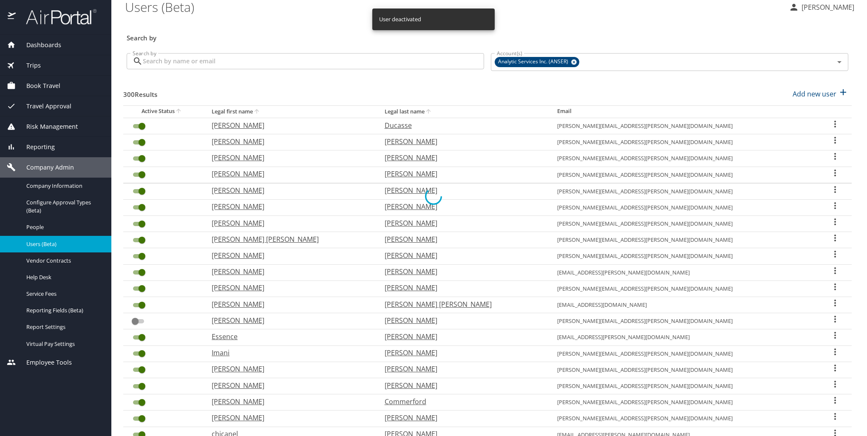
checkbox input "false"
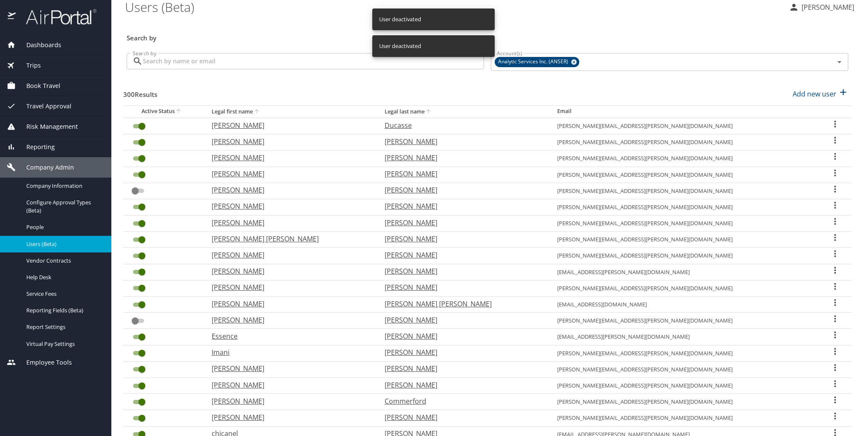
click at [140, 205] on input "User Search Table" at bounding box center [142, 207] width 31 height 10
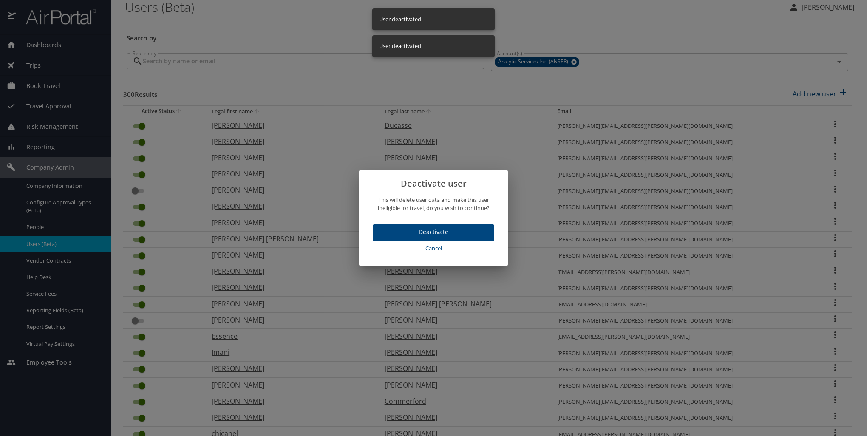
click at [398, 230] on span "Deactivate" at bounding box center [433, 232] width 108 height 11
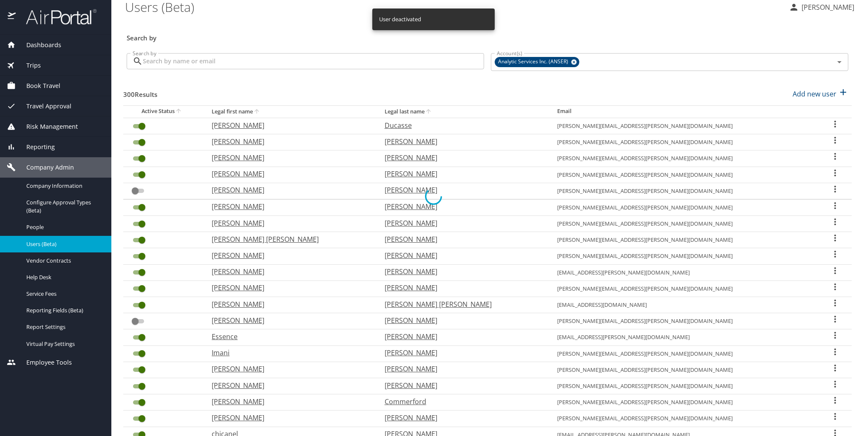
checkbox input "false"
click at [141, 221] on input "User Search Table" at bounding box center [142, 223] width 31 height 10
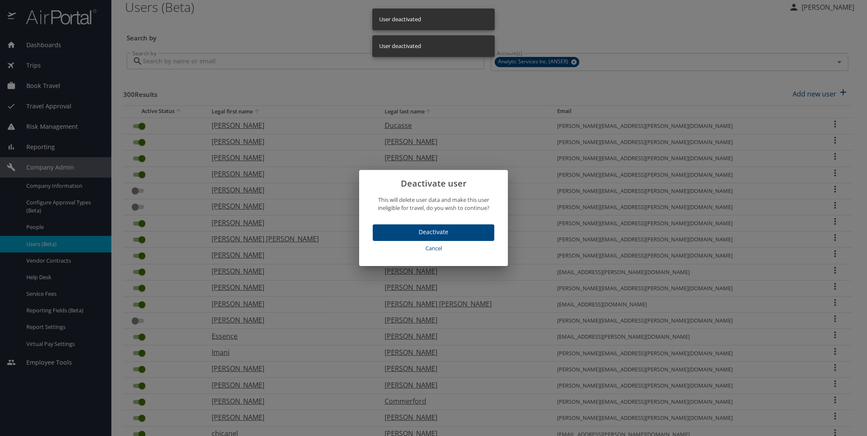
click at [391, 232] on span "Deactivate" at bounding box center [433, 232] width 108 height 11
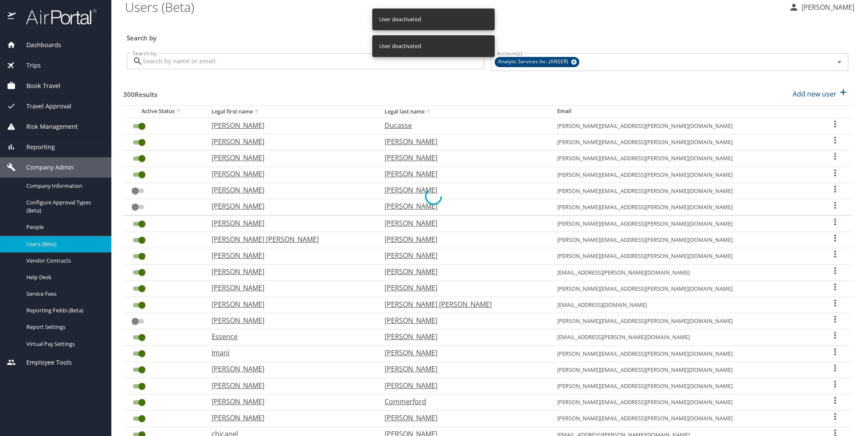
checkbox input "false"
click at [139, 158] on input "User Search Table" at bounding box center [142, 158] width 31 height 10
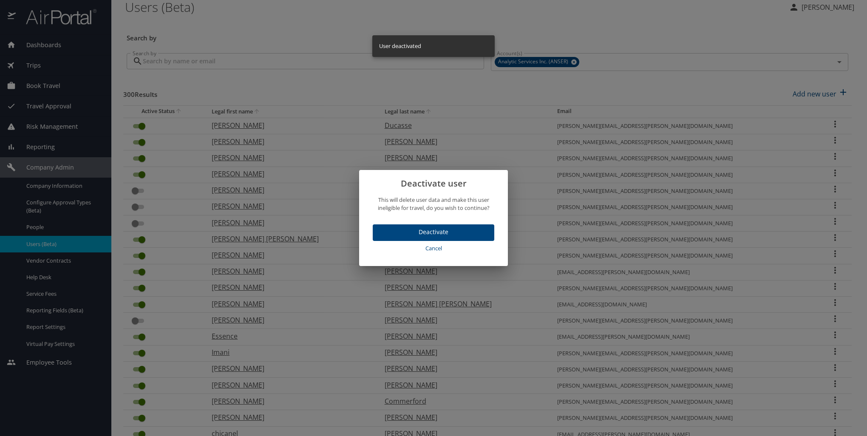
click at [415, 232] on span "Deactivate" at bounding box center [433, 232] width 108 height 11
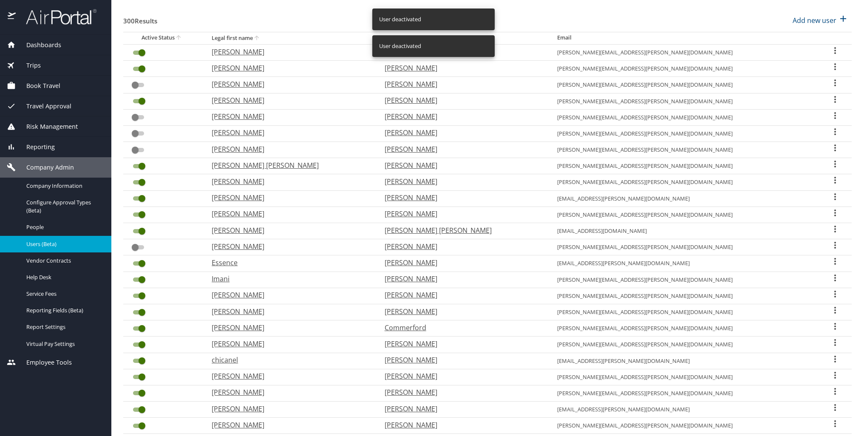
scroll to position [135, 0]
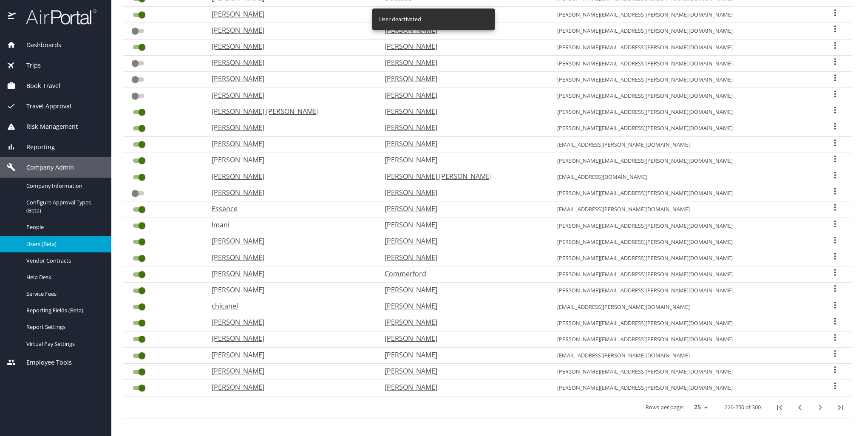
click at [815, 402] on icon "next page" at bounding box center [820, 407] width 10 height 10
checkbox input "true"
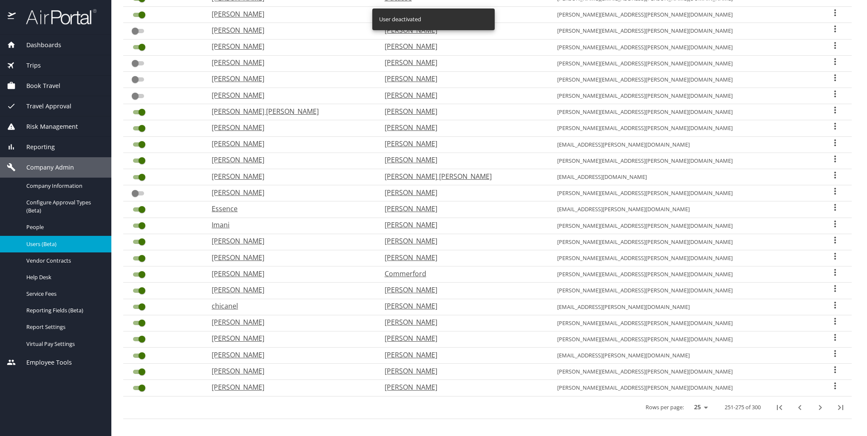
checkbox input "true"
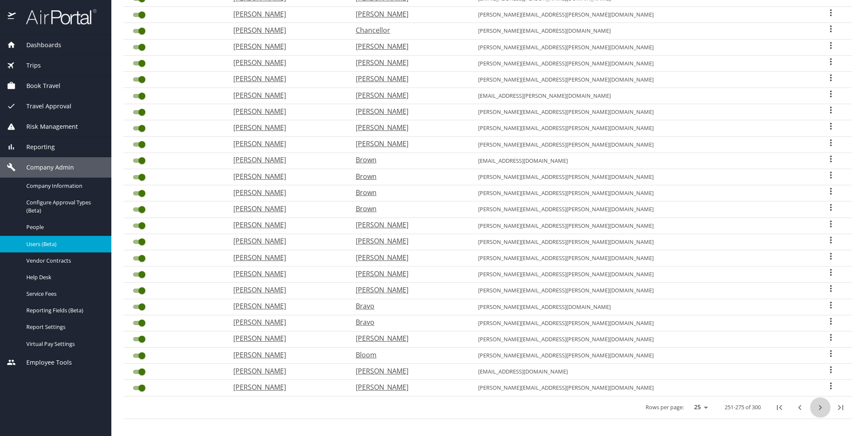
click at [816, 402] on icon "next page" at bounding box center [820, 407] width 10 height 10
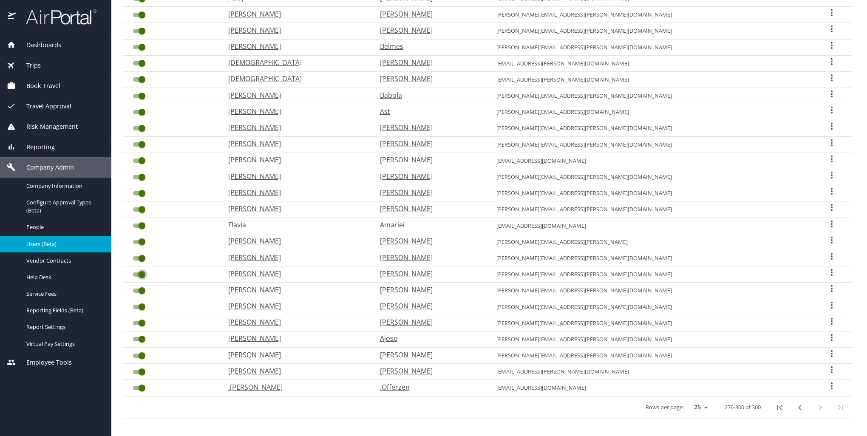
click at [141, 269] on input "User Search Table" at bounding box center [142, 274] width 31 height 10
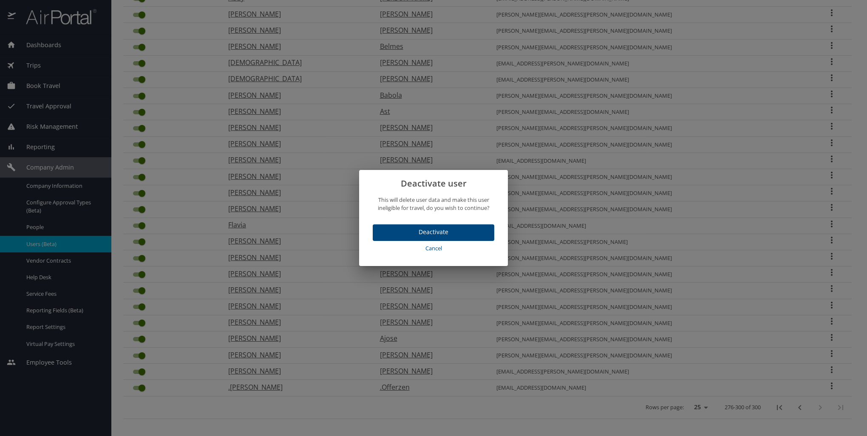
click at [438, 223] on div "Deactivate Cancel" at bounding box center [433, 242] width 149 height 48
click at [429, 229] on span "Deactivate" at bounding box center [433, 232] width 108 height 11
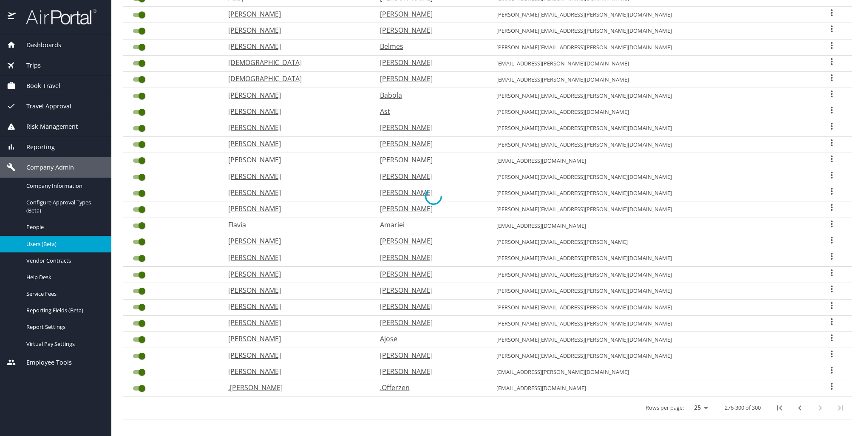
checkbox input "false"
click at [143, 237] on input "User Search Table" at bounding box center [142, 242] width 31 height 10
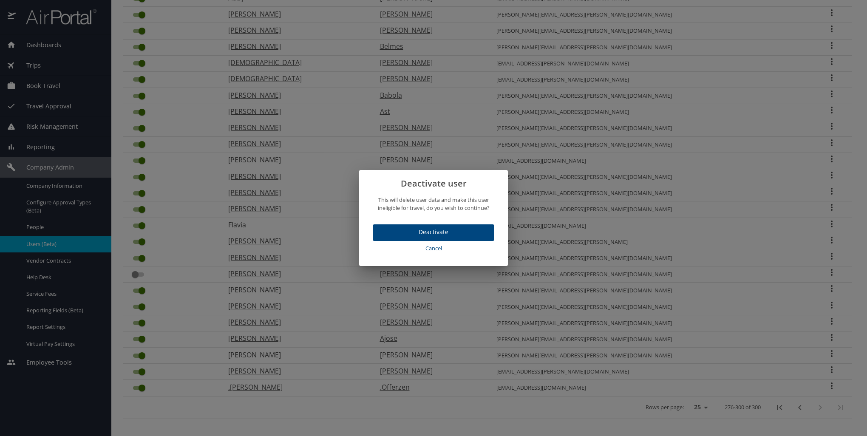
click at [392, 232] on span "Deactivate" at bounding box center [433, 232] width 108 height 11
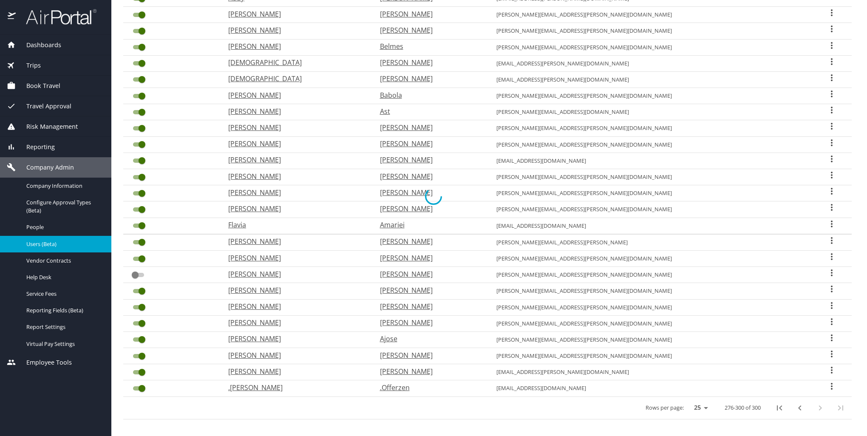
checkbox input "false"
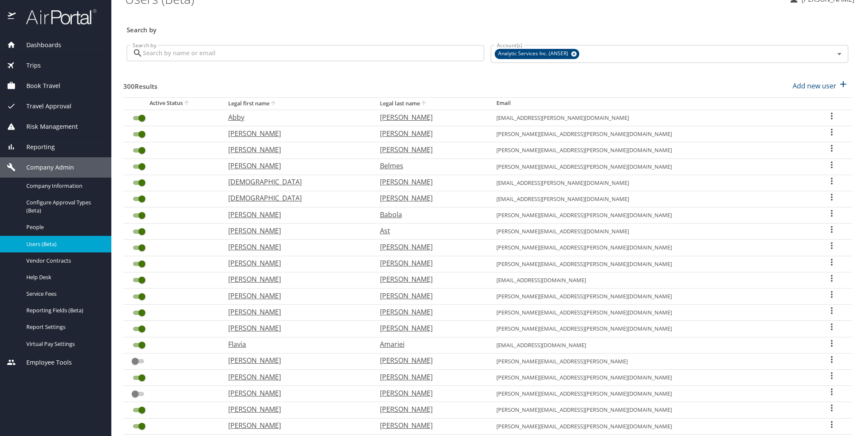
scroll to position [7, 0]
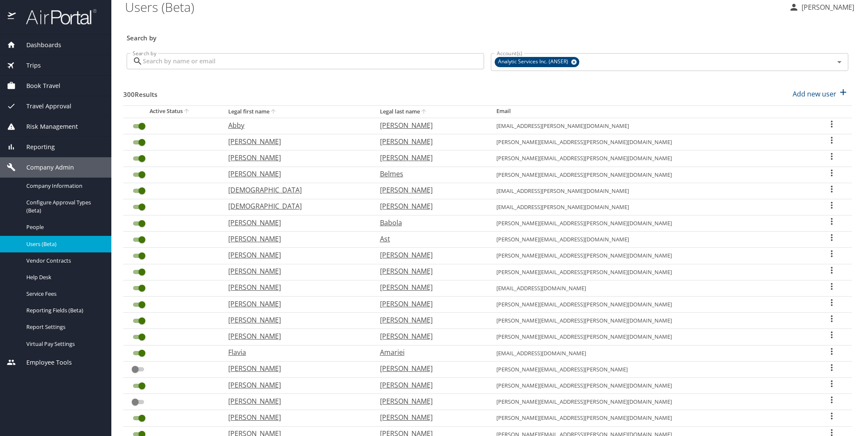
click at [141, 126] on input "User Search Table" at bounding box center [142, 126] width 31 height 10
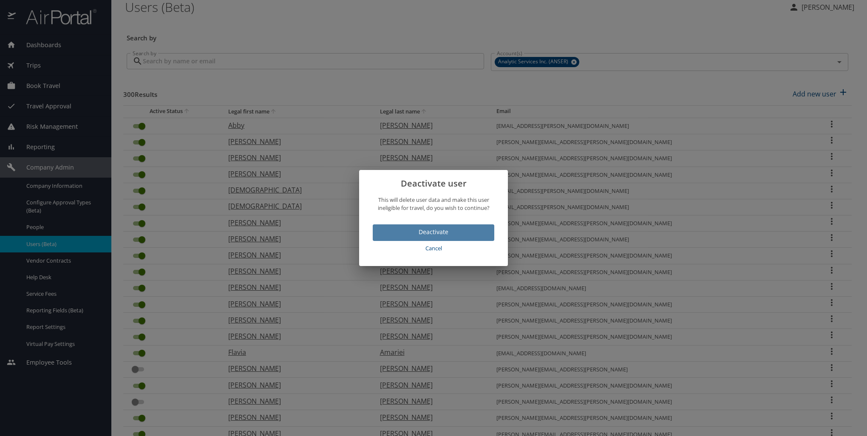
click at [472, 237] on span "Deactivate" at bounding box center [433, 232] width 108 height 11
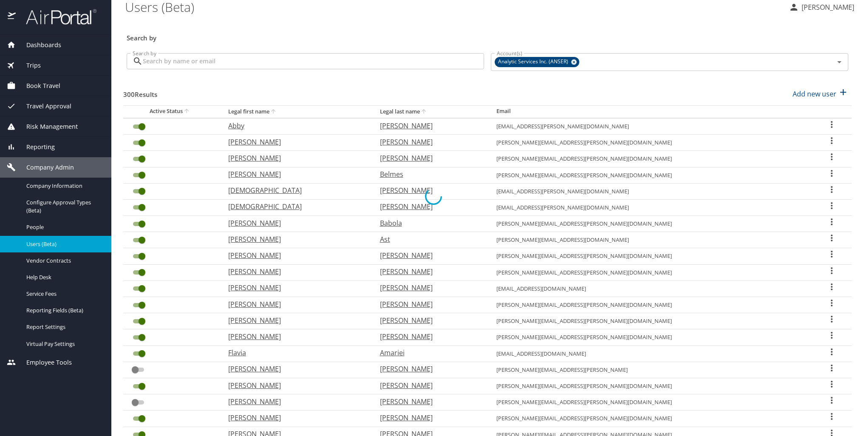
checkbox input "false"
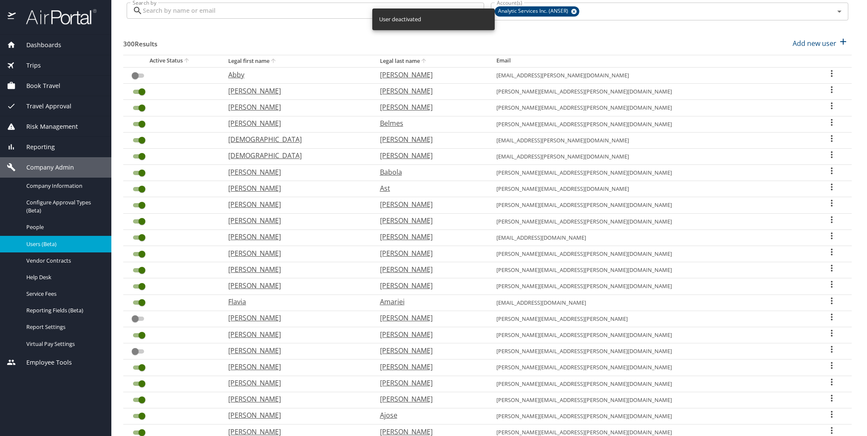
scroll to position [0, 0]
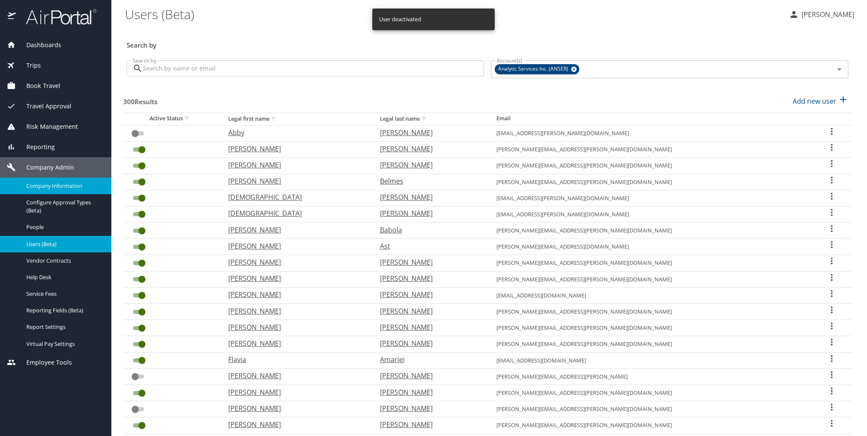
click at [59, 184] on span "Company Information" at bounding box center [63, 186] width 75 height 8
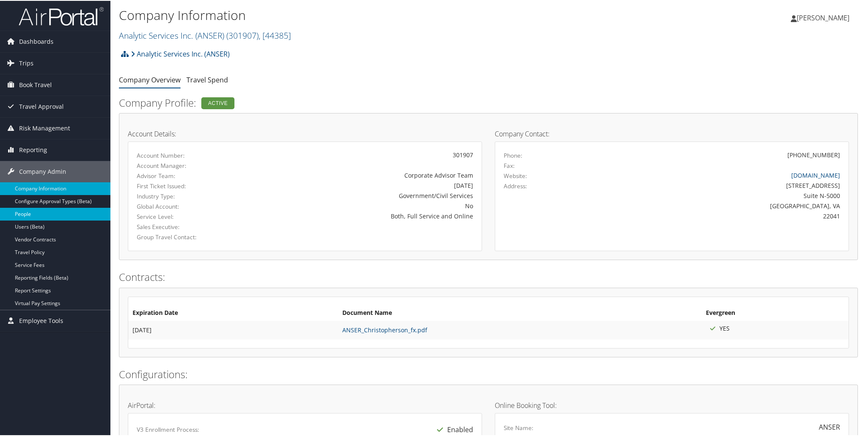
click at [32, 212] on link "People" at bounding box center [55, 213] width 110 height 13
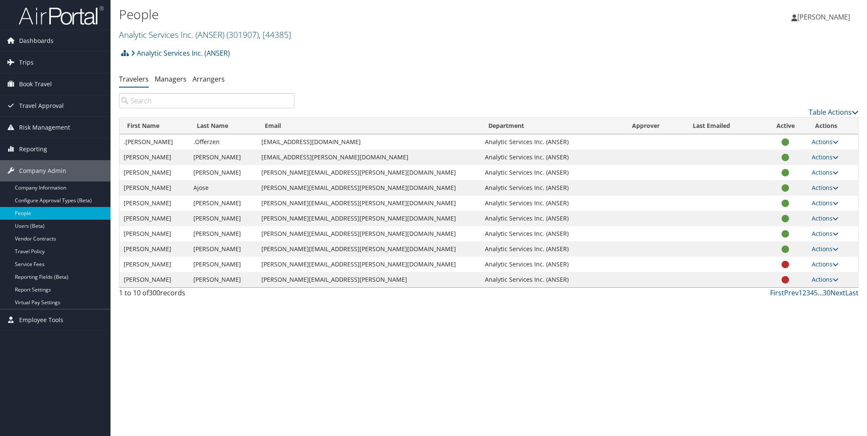
click at [834, 293] on link "Next" at bounding box center [837, 292] width 15 height 9
